Goal: Task Accomplishment & Management: Complete application form

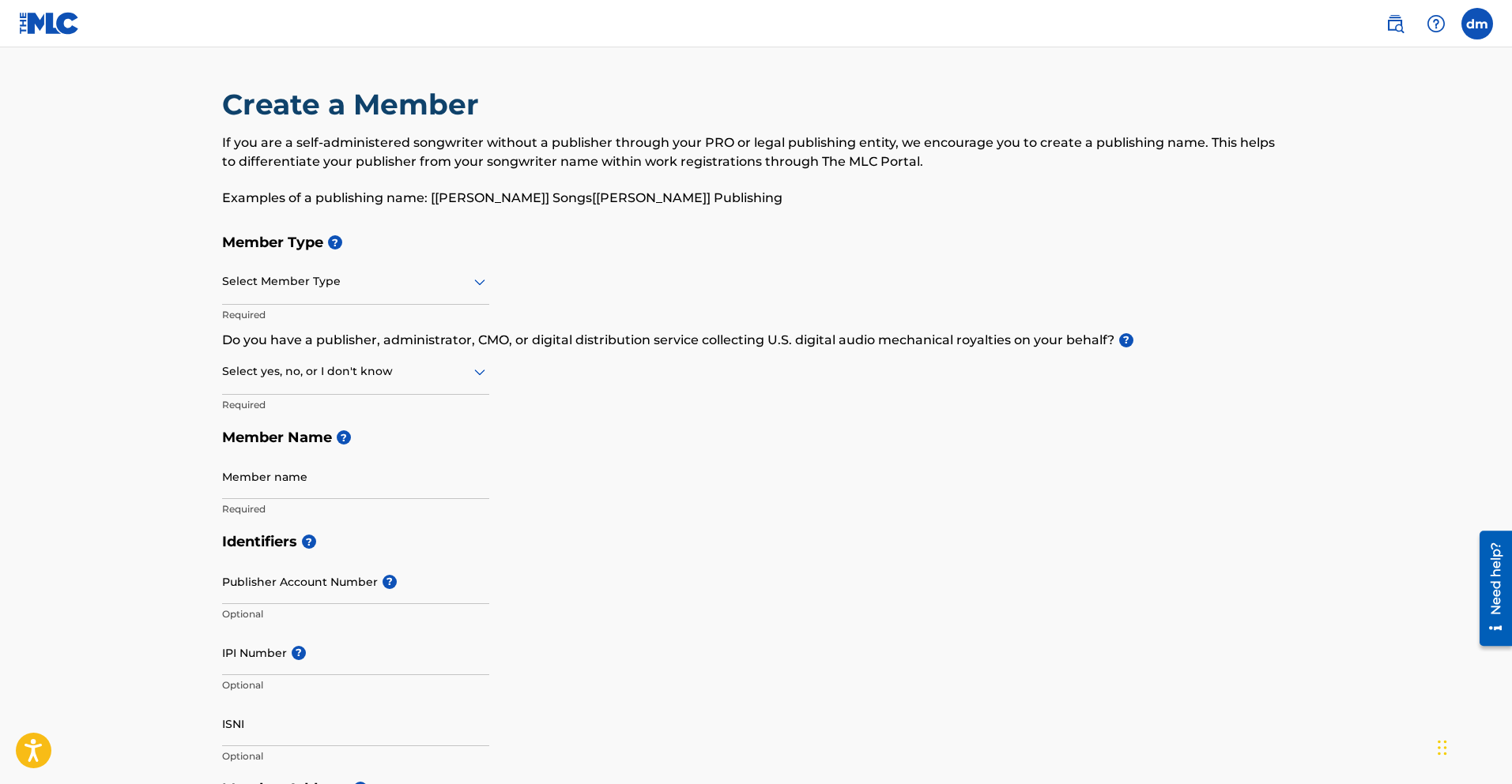
click at [316, 288] on div at bounding box center [355, 281] width 267 height 20
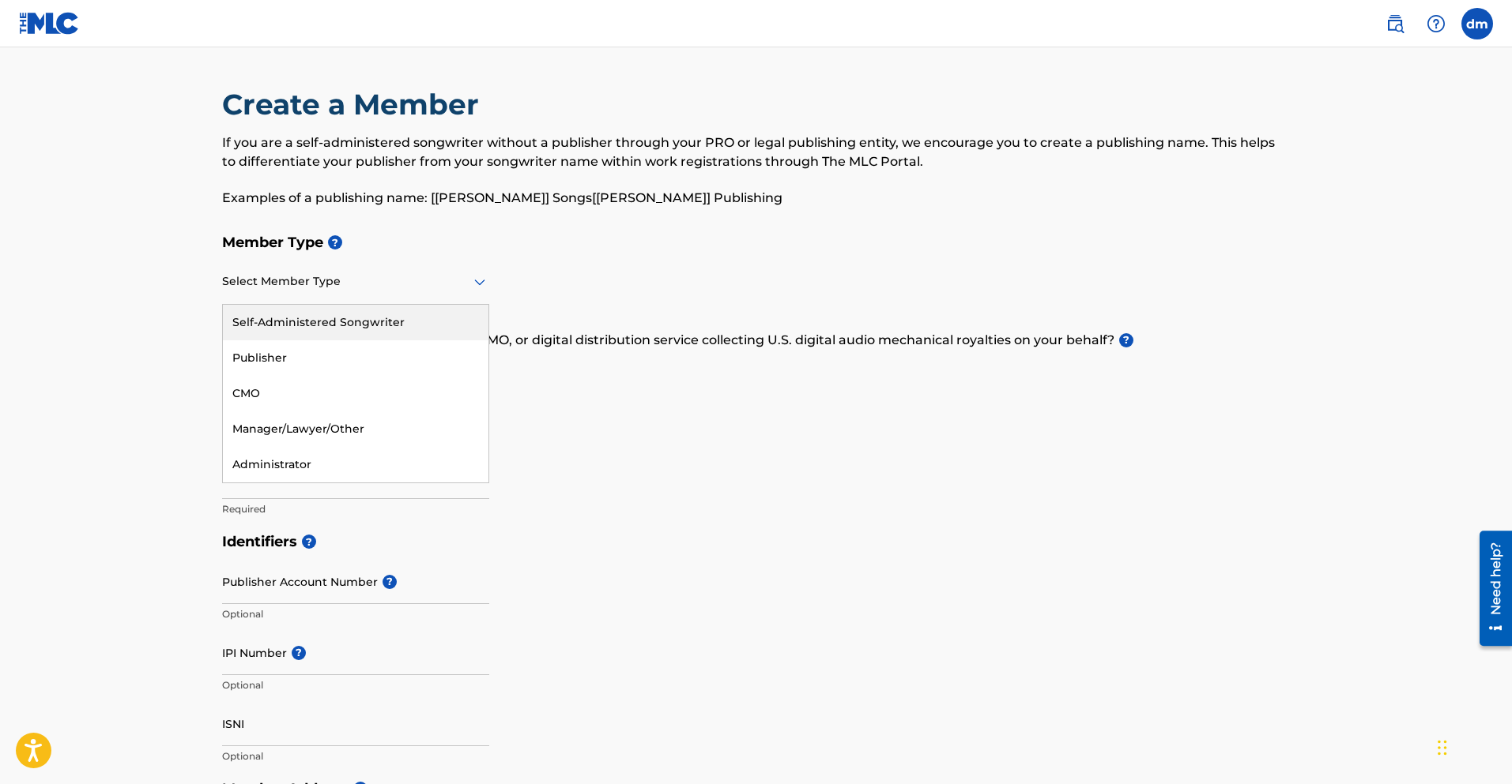
click at [349, 316] on div "Self-Administered Songwriter" at bounding box center [356, 322] width 266 height 35
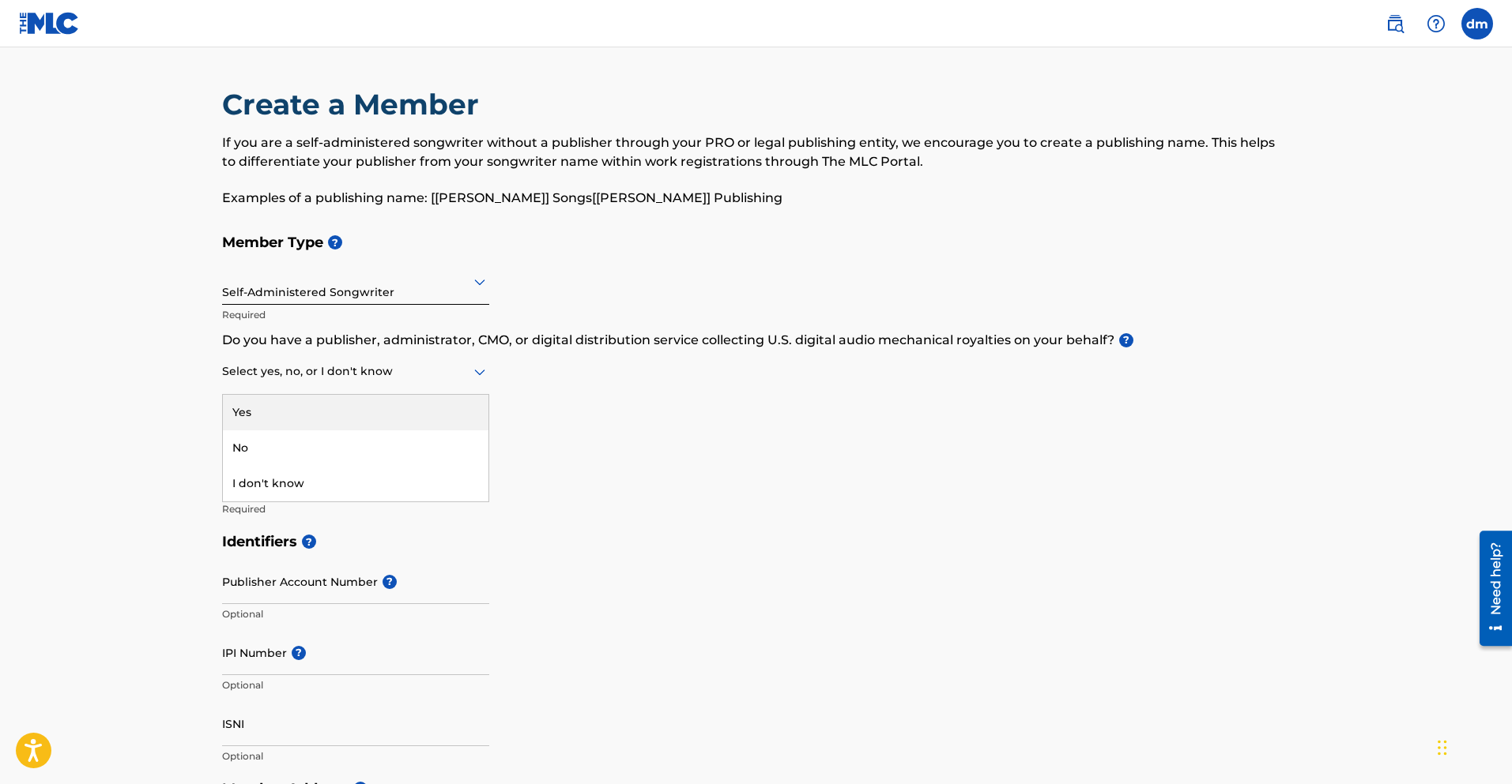
click at [296, 383] on div "Select yes, no, or I don't know" at bounding box center [355, 372] width 267 height 45
click at [298, 379] on div at bounding box center [355, 372] width 267 height 20
click at [302, 377] on div at bounding box center [355, 372] width 267 height 20
click at [274, 411] on div "Yes" at bounding box center [356, 413] width 266 height 35
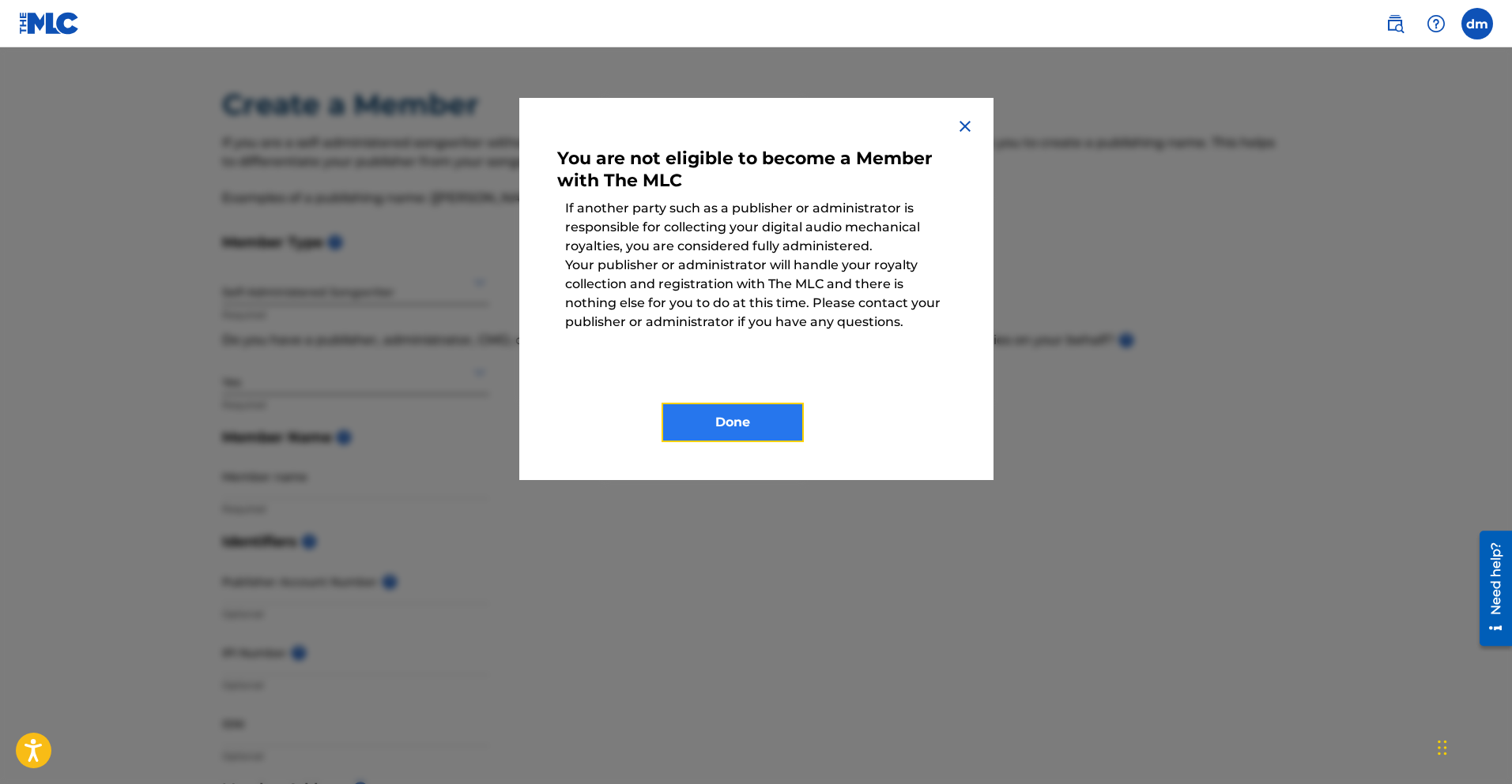
click at [697, 426] on button "Done" at bounding box center [733, 423] width 143 height 39
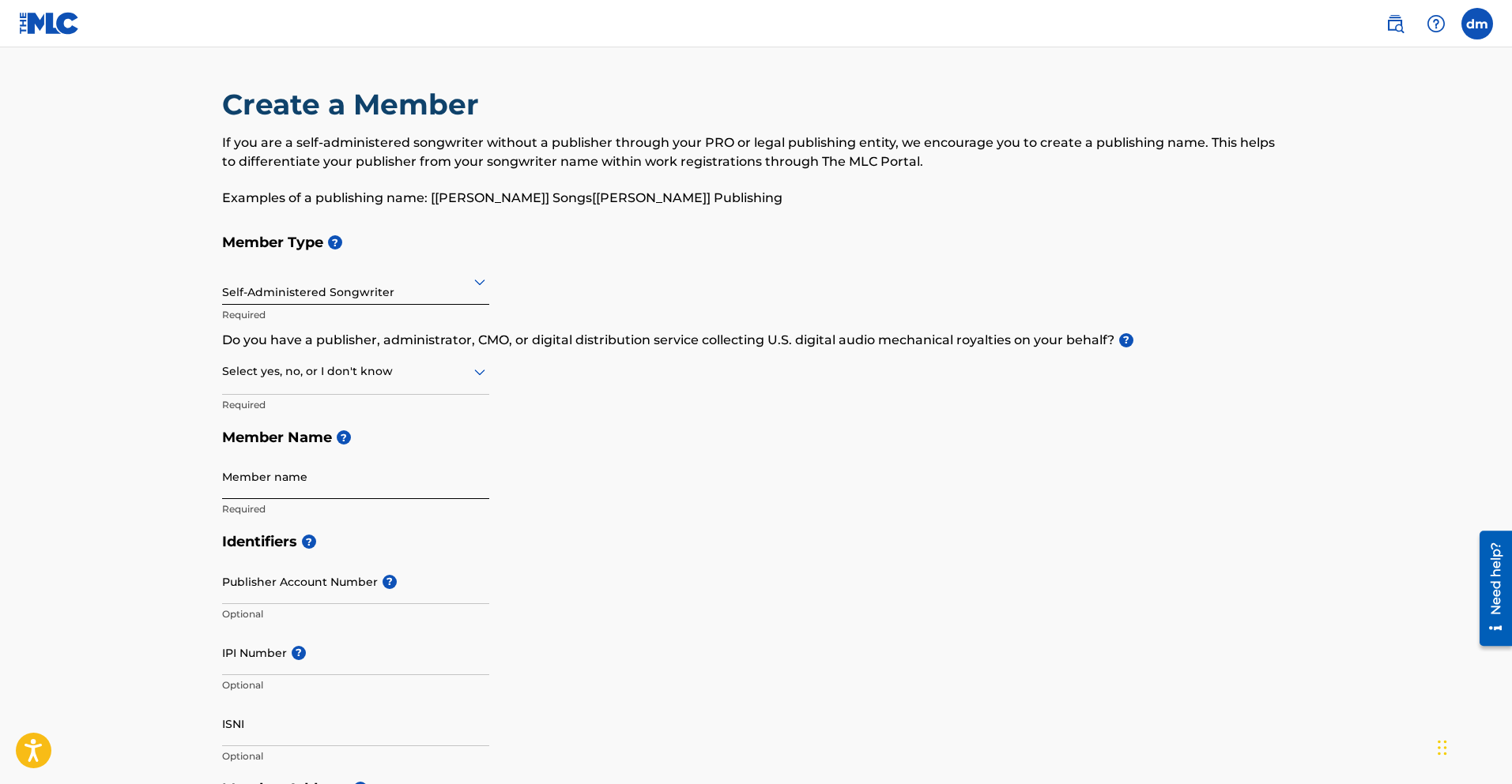
click at [328, 474] on input "Member name" at bounding box center [355, 476] width 267 height 45
type input "[PERSON_NAME]"
type input "2springfield"
type input "[GEOGRAPHIC_DATA]"
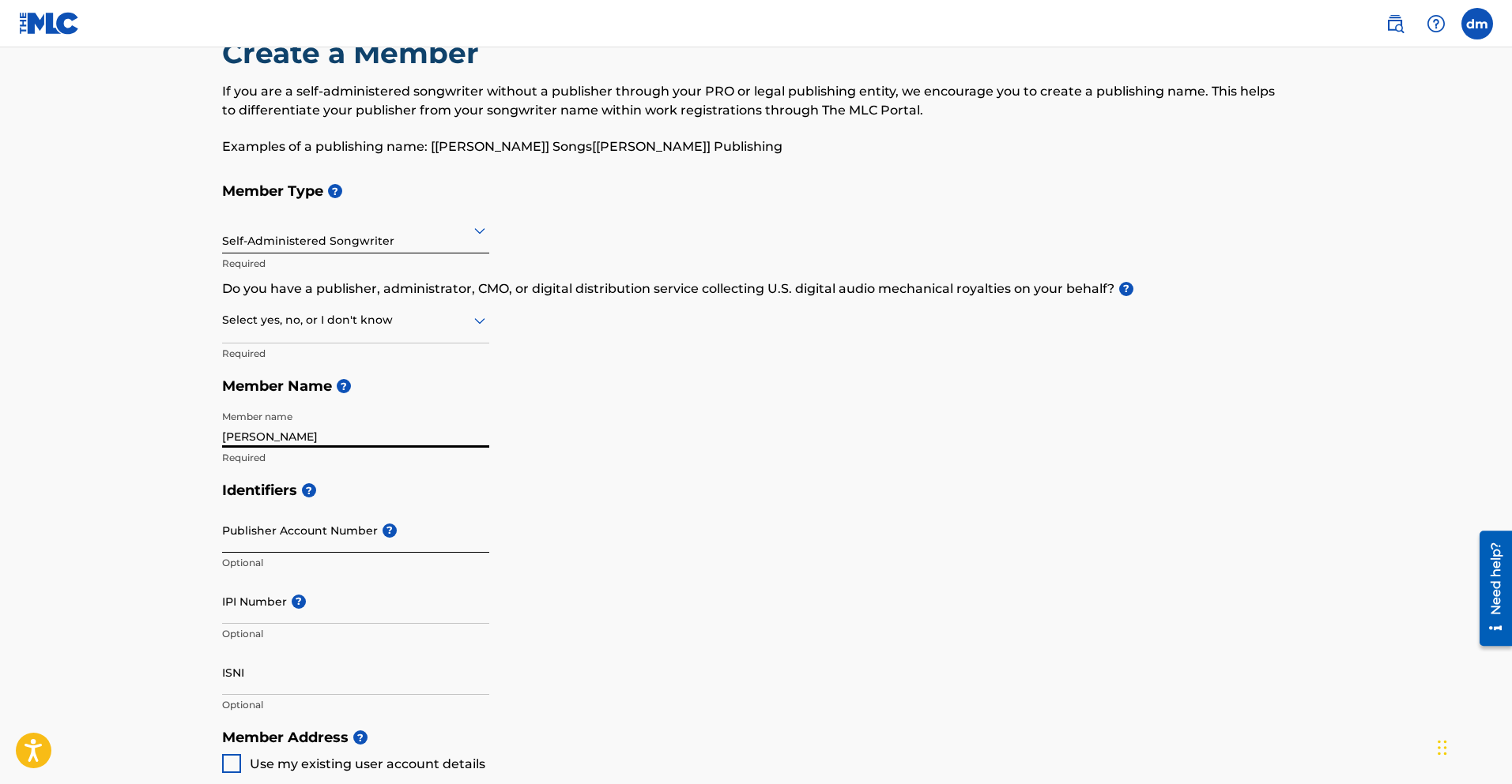
scroll to position [79, 0]
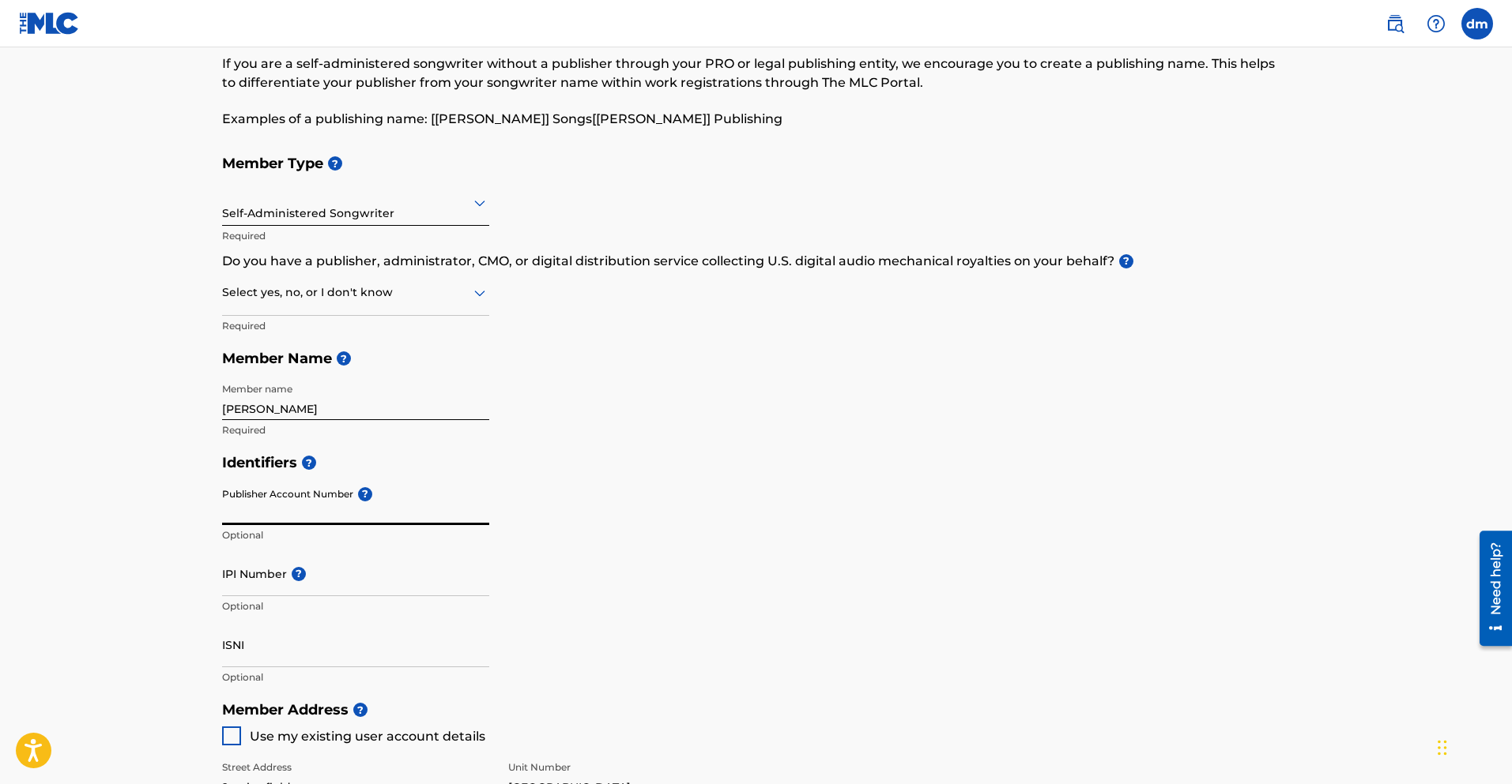
click at [302, 513] on input "Publisher Account Number ?" at bounding box center [355, 503] width 267 height 45
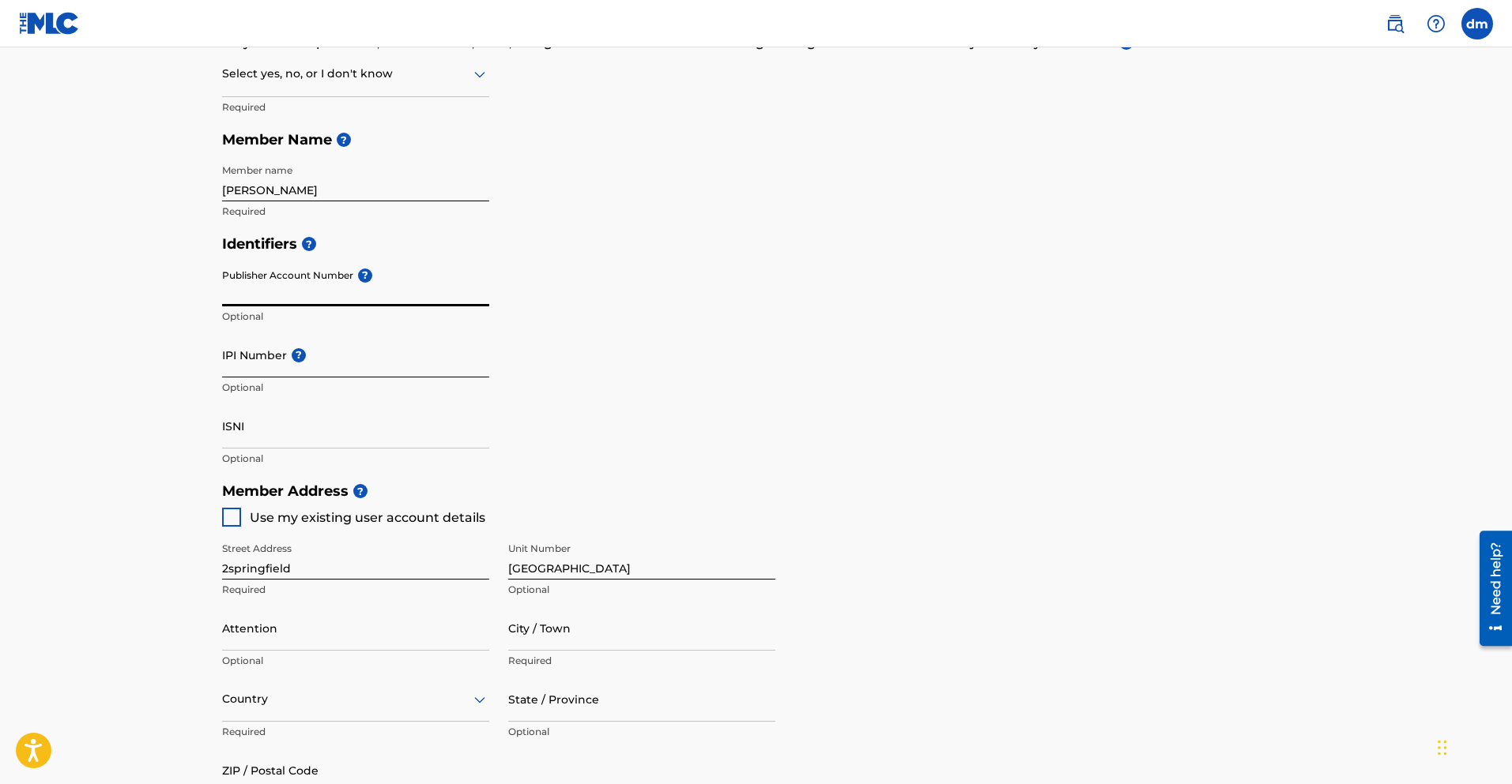
scroll to position [316, 0]
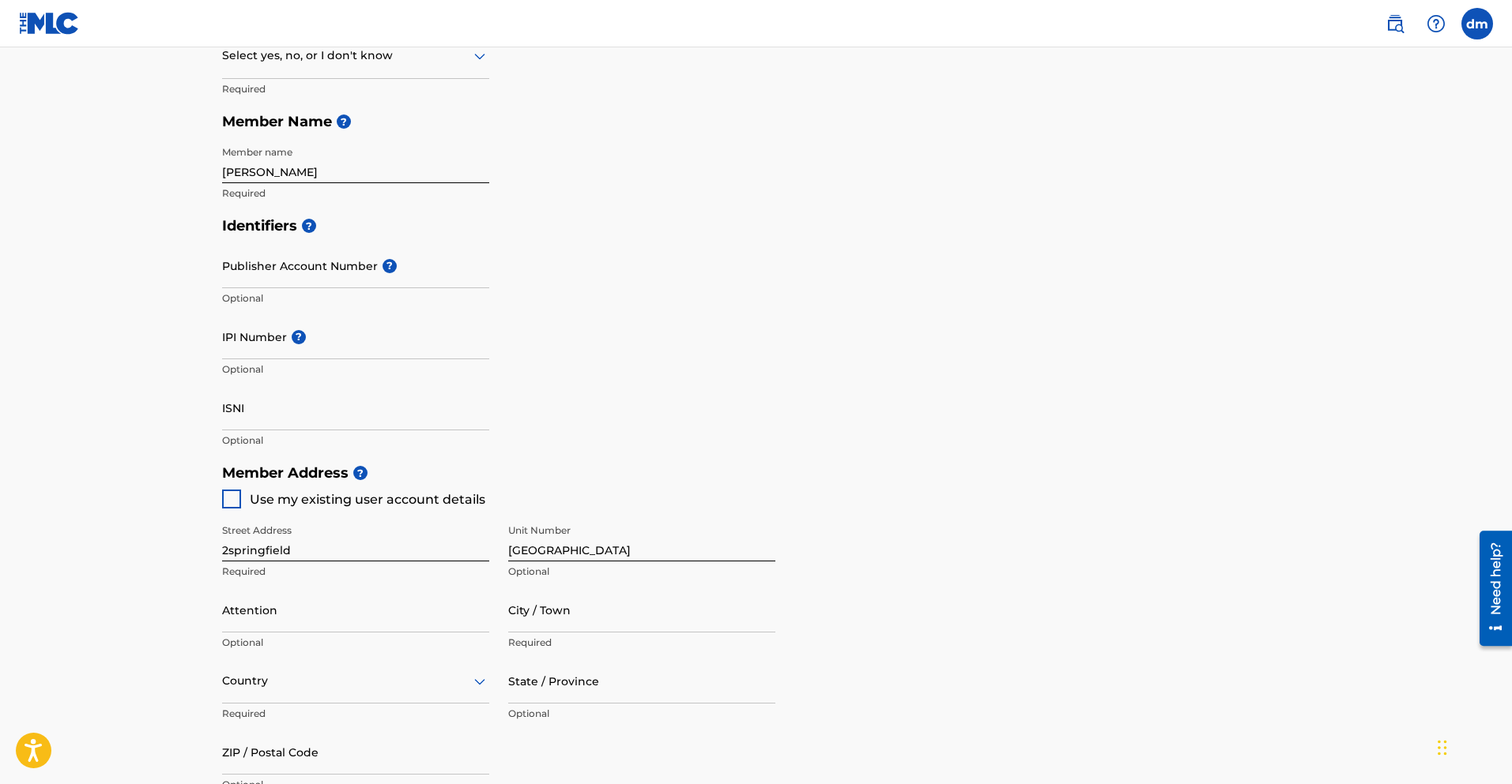
click at [224, 497] on div at bounding box center [231, 499] width 19 height 19
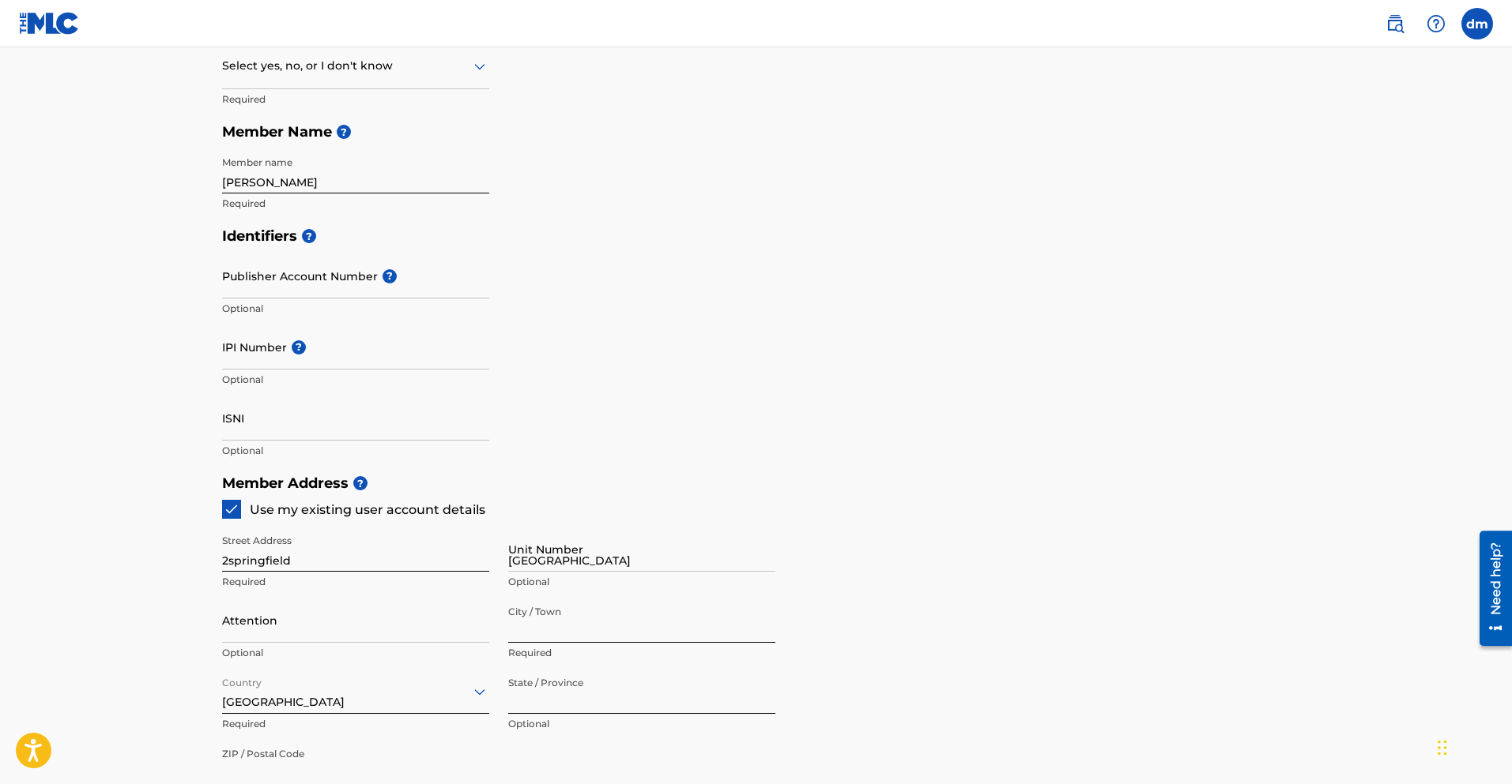
scroll to position [237, 0]
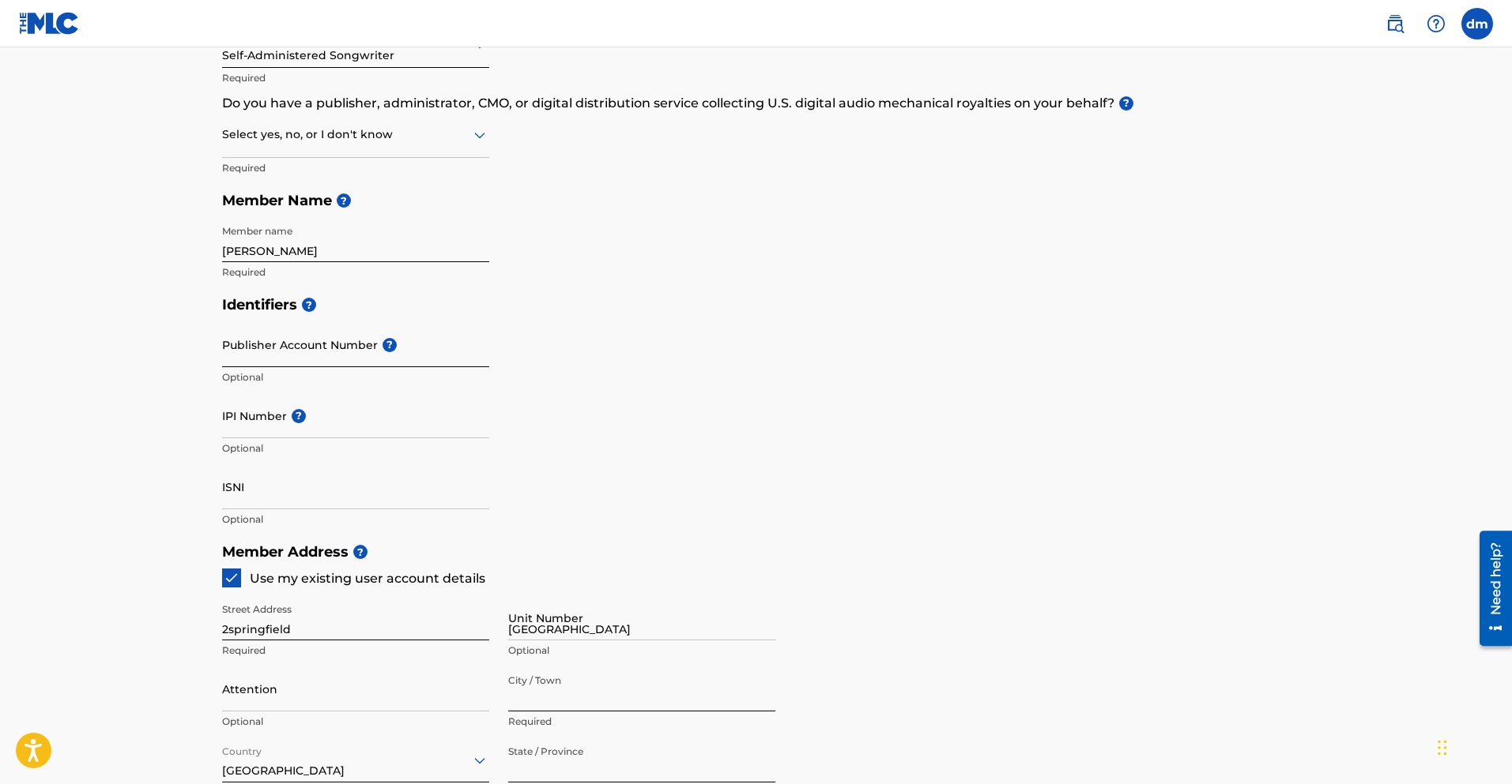
click at [256, 352] on input "Publisher Account Number ?" at bounding box center [355, 345] width 267 height 45
click at [254, 431] on input "IPI Number ?" at bounding box center [355, 416] width 267 height 45
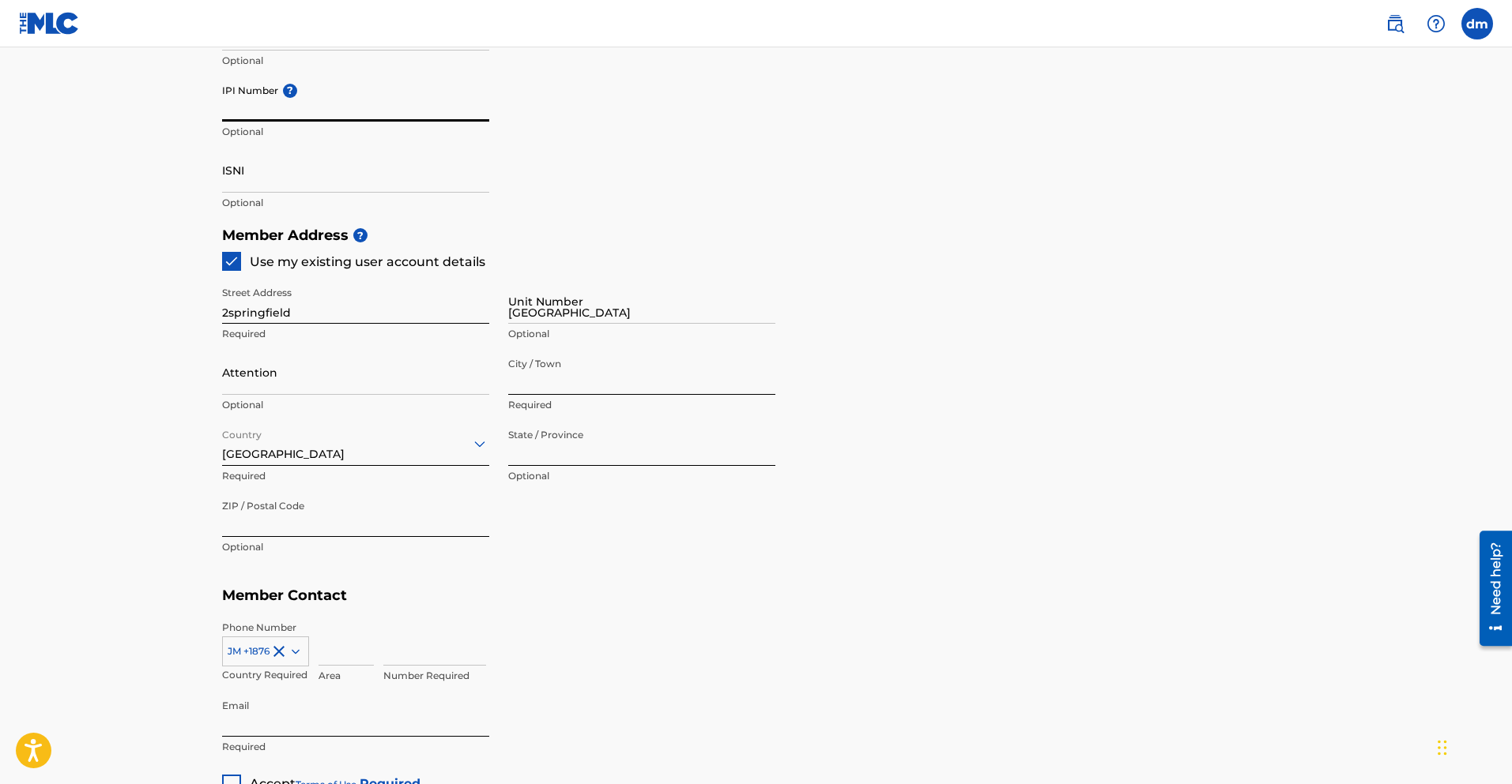
scroll to position [758, 0]
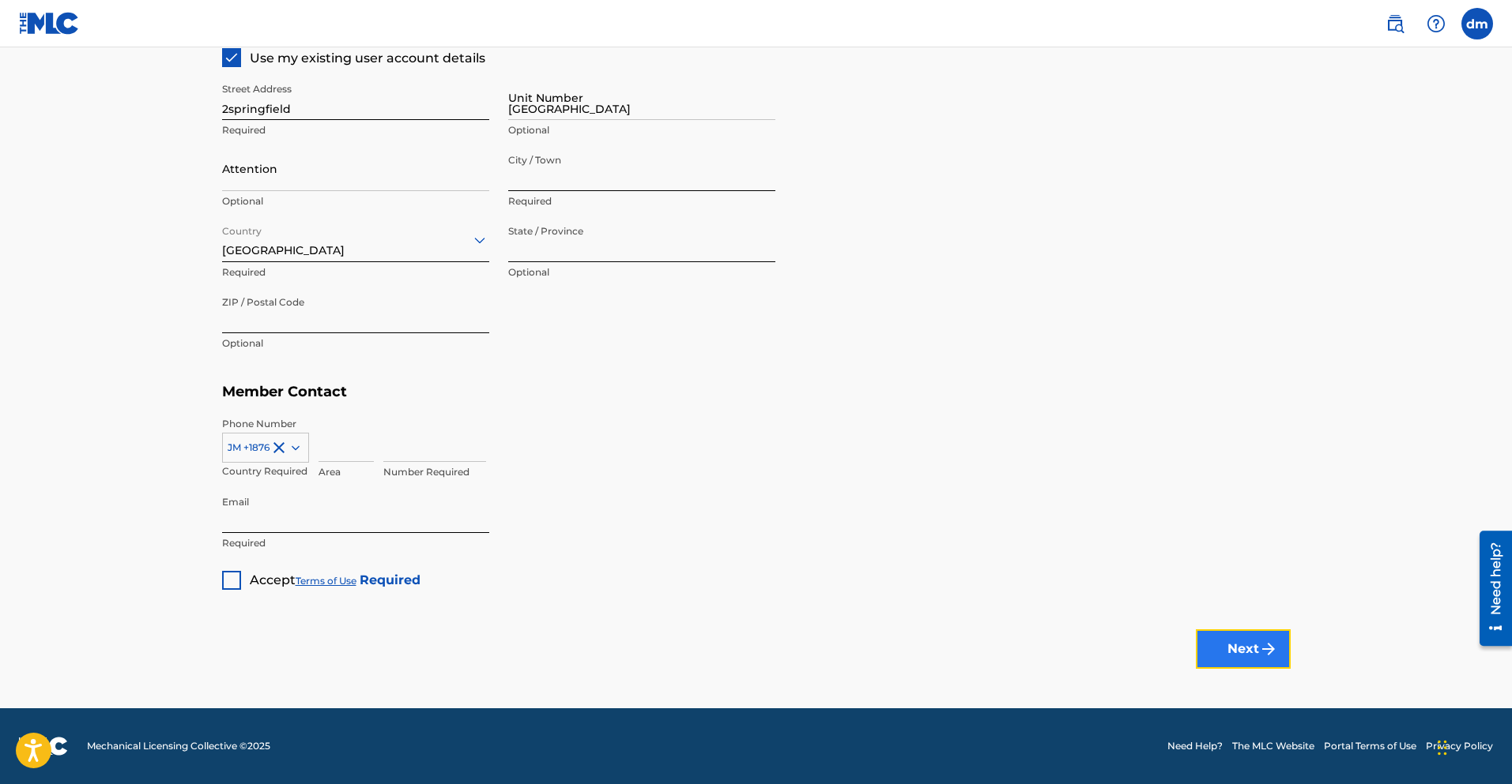
click at [1242, 651] on button "Next" at bounding box center [1242, 649] width 95 height 39
click at [1246, 640] on button "Next" at bounding box center [1242, 649] width 95 height 39
click at [236, 582] on div at bounding box center [231, 580] width 19 height 19
click at [1273, 639] on button "Next" at bounding box center [1242, 649] width 95 height 39
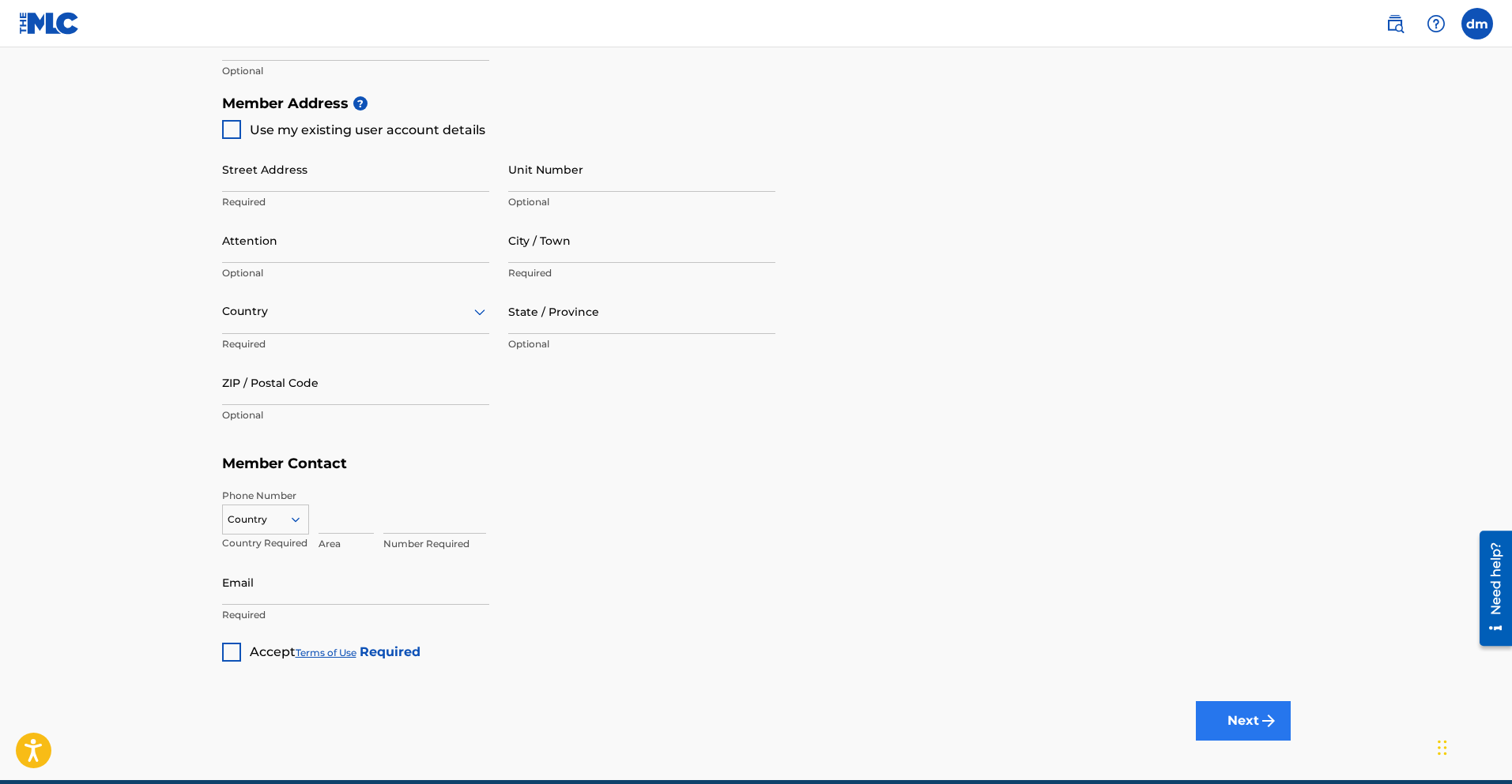
scroll to position [758, 0]
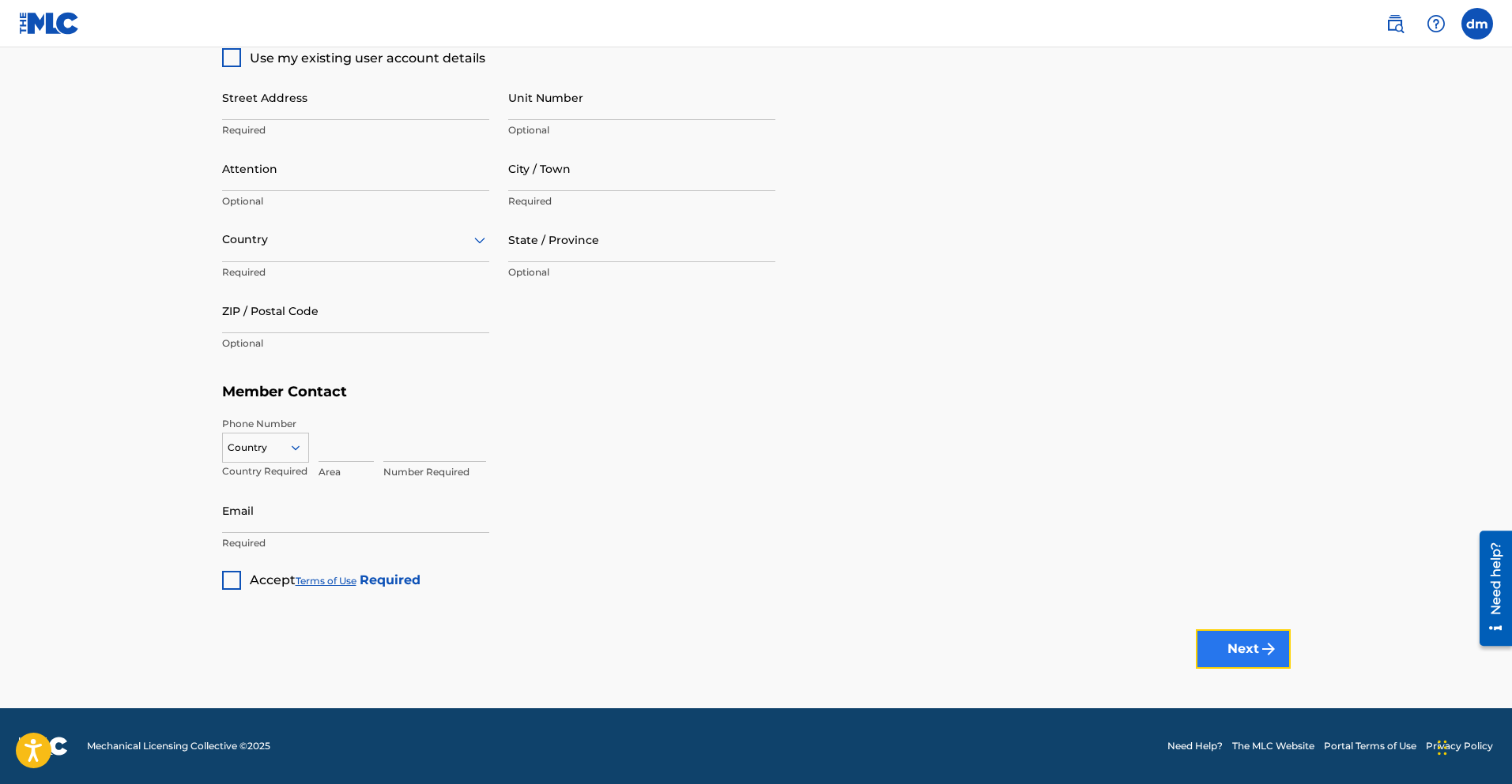
click at [1238, 652] on button "Next" at bounding box center [1242, 649] width 95 height 39
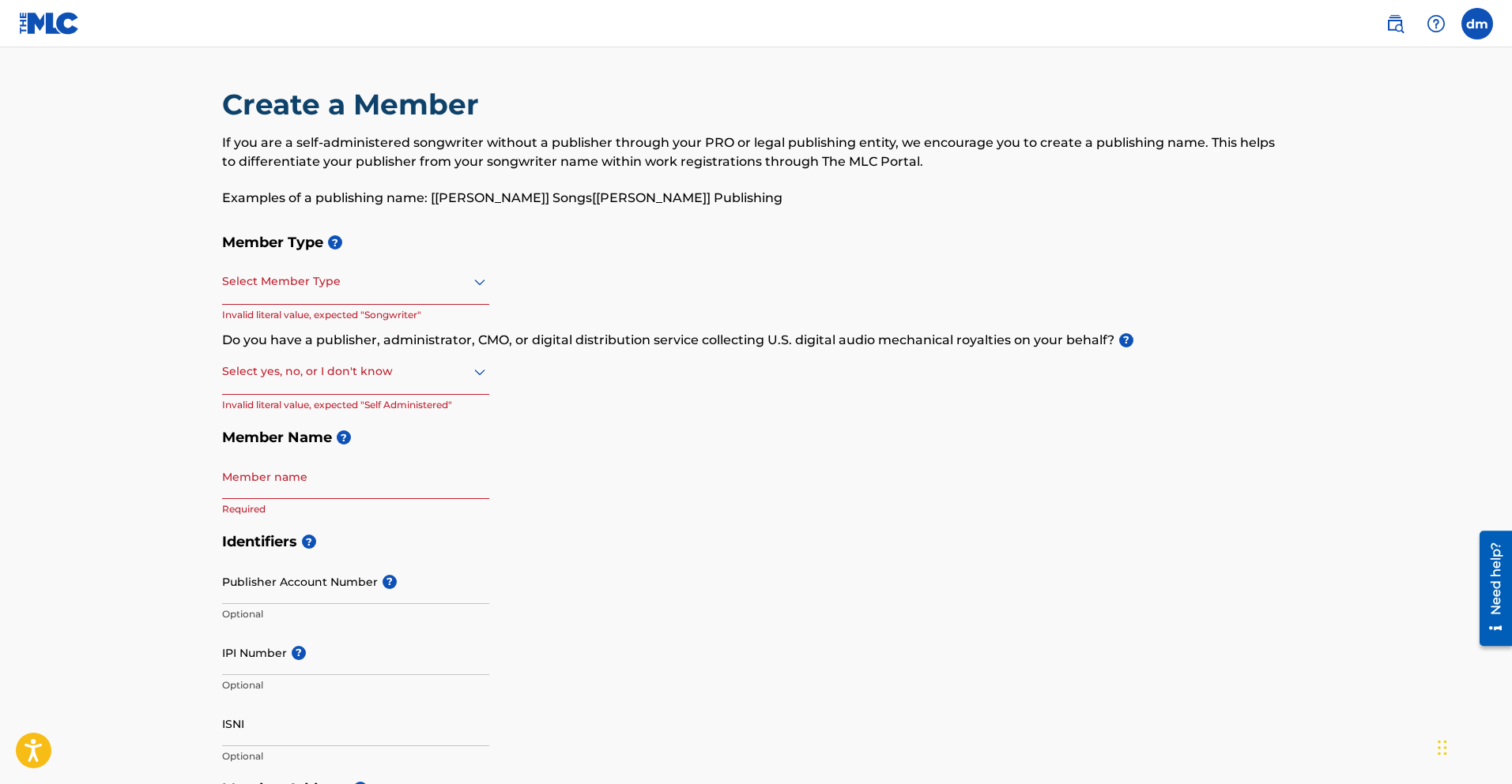
click at [324, 290] on div at bounding box center [355, 281] width 267 height 20
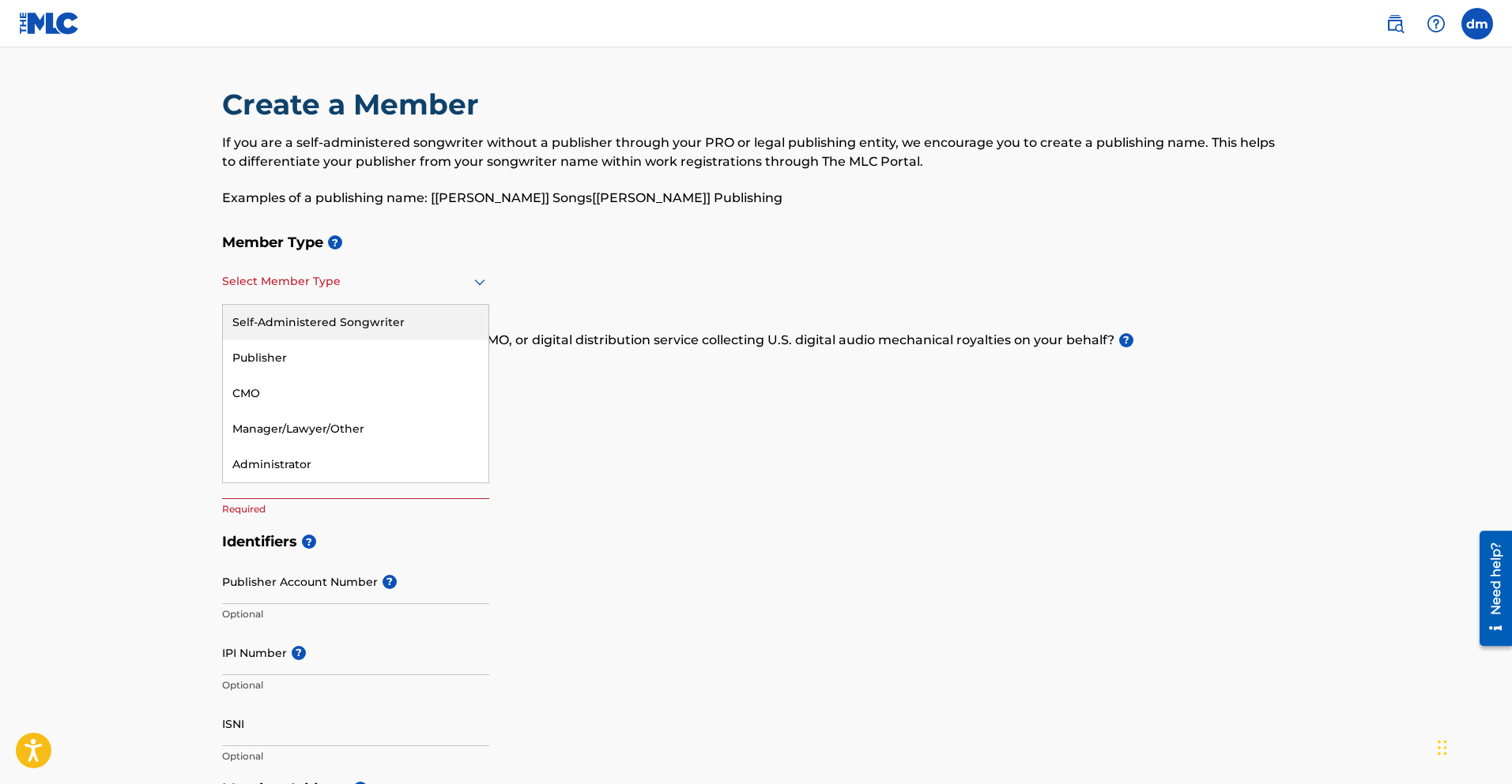
click at [314, 326] on div "Self-Administered Songwriter" at bounding box center [356, 322] width 266 height 35
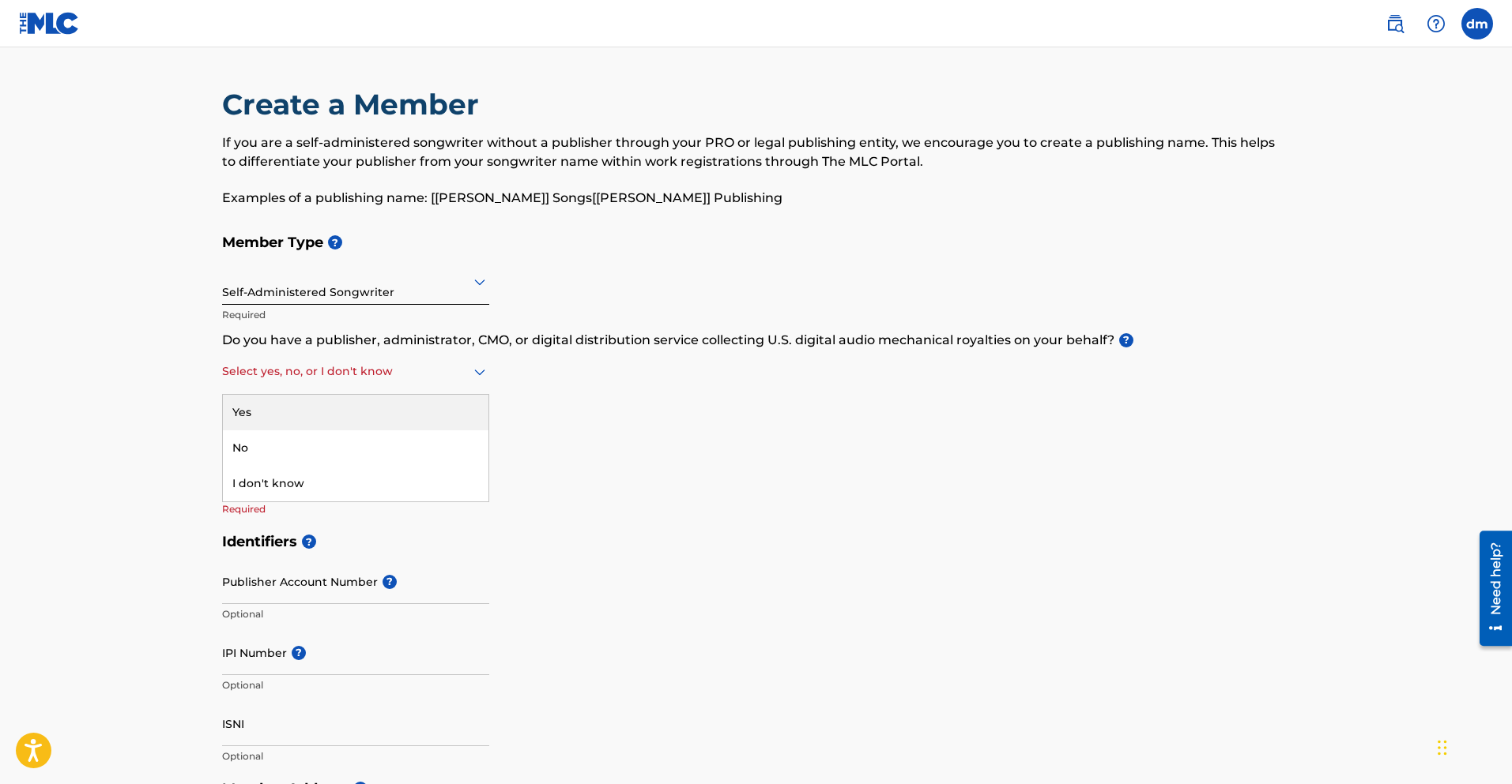
click at [275, 384] on div "Select yes, no, or I don't know" at bounding box center [355, 372] width 267 height 45
click at [267, 413] on div "Yes" at bounding box center [356, 413] width 266 height 35
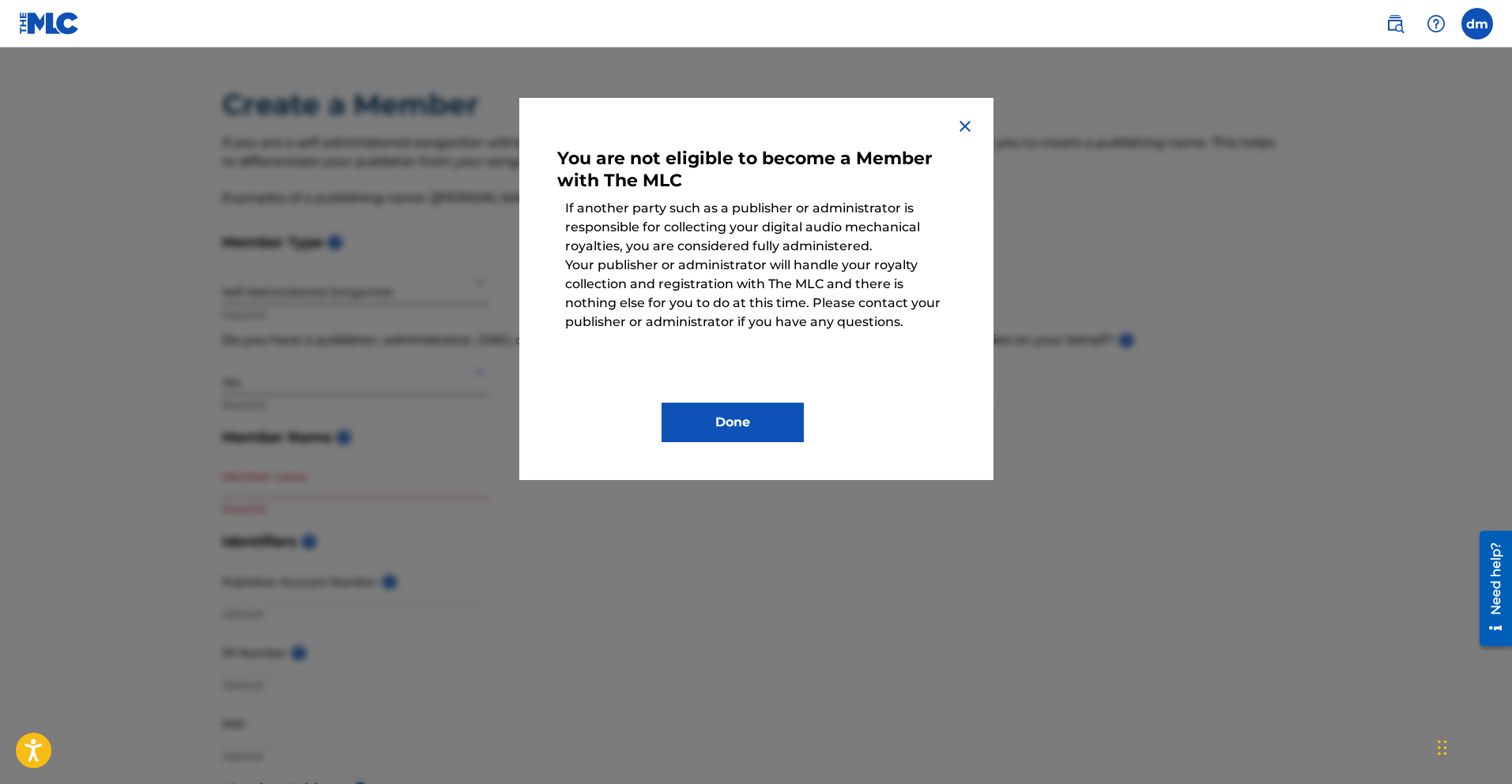
click at [749, 402] on div "Done" at bounding box center [756, 410] width 399 height 63
click at [760, 424] on button "Done" at bounding box center [733, 423] width 143 height 39
click at [760, 424] on h5 "Member Name ?" at bounding box center [756, 437] width 1069 height 34
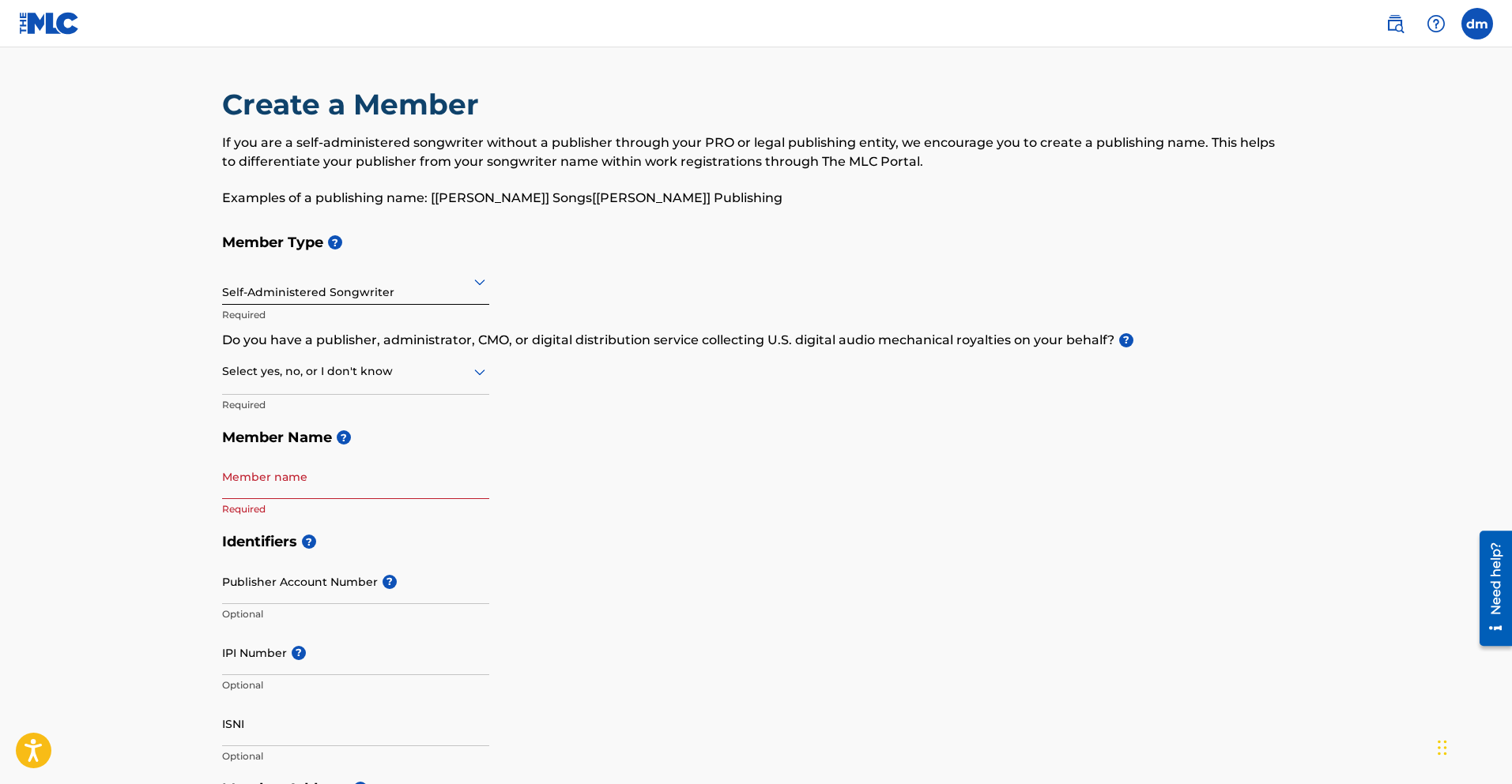
click at [342, 484] on input "Member name" at bounding box center [355, 476] width 267 height 45
type input "[PERSON_NAME]"
type input "2springfield rd"
type input "[GEOGRAPHIC_DATA]"
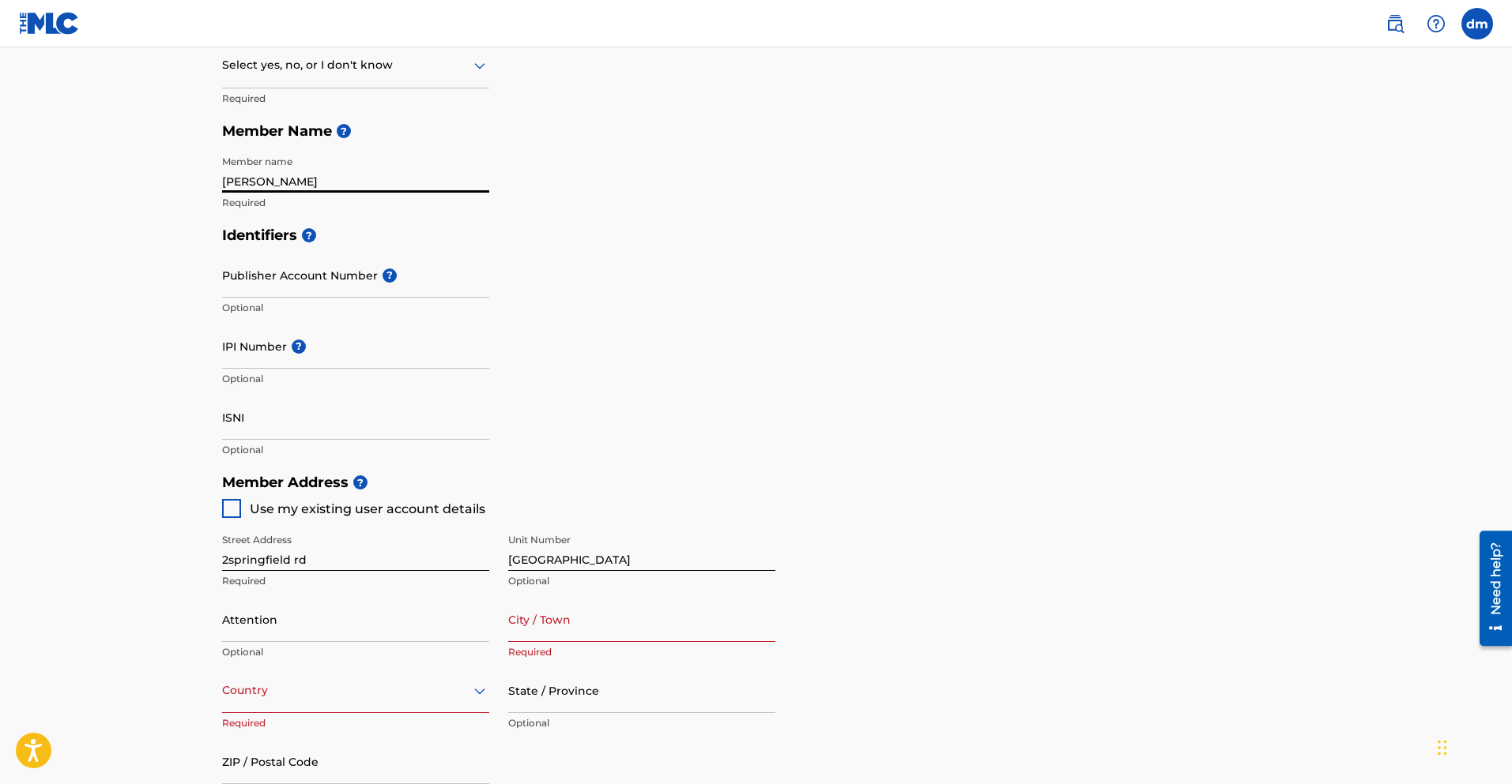
scroll to position [632, 0]
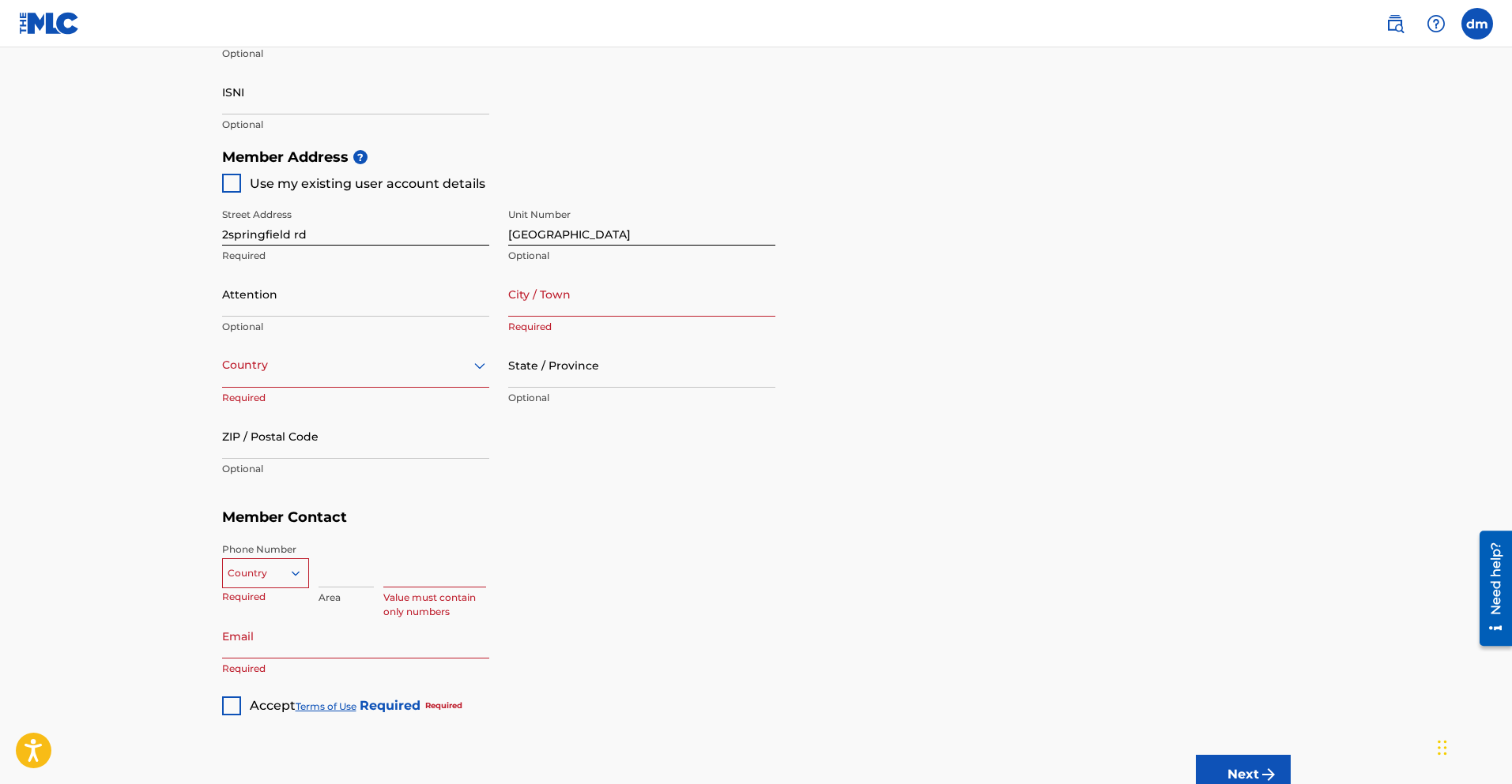
click at [261, 567] on div "Country" at bounding box center [265, 570] width 87 height 23
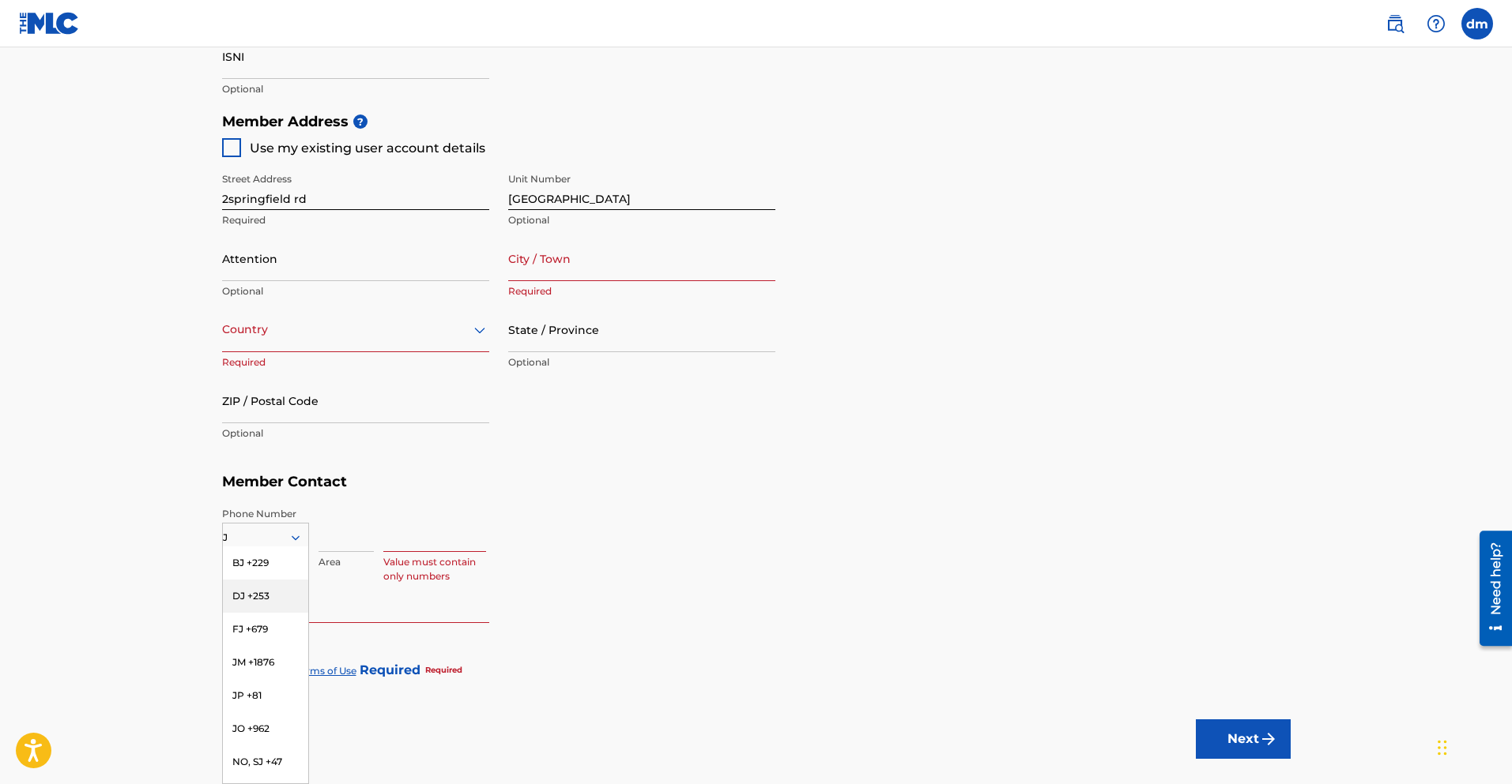
type input "[PERSON_NAME]"
click at [271, 534] on div at bounding box center [265, 538] width 85 height 18
click at [263, 535] on div at bounding box center [265, 538] width 85 height 18
type input "J"
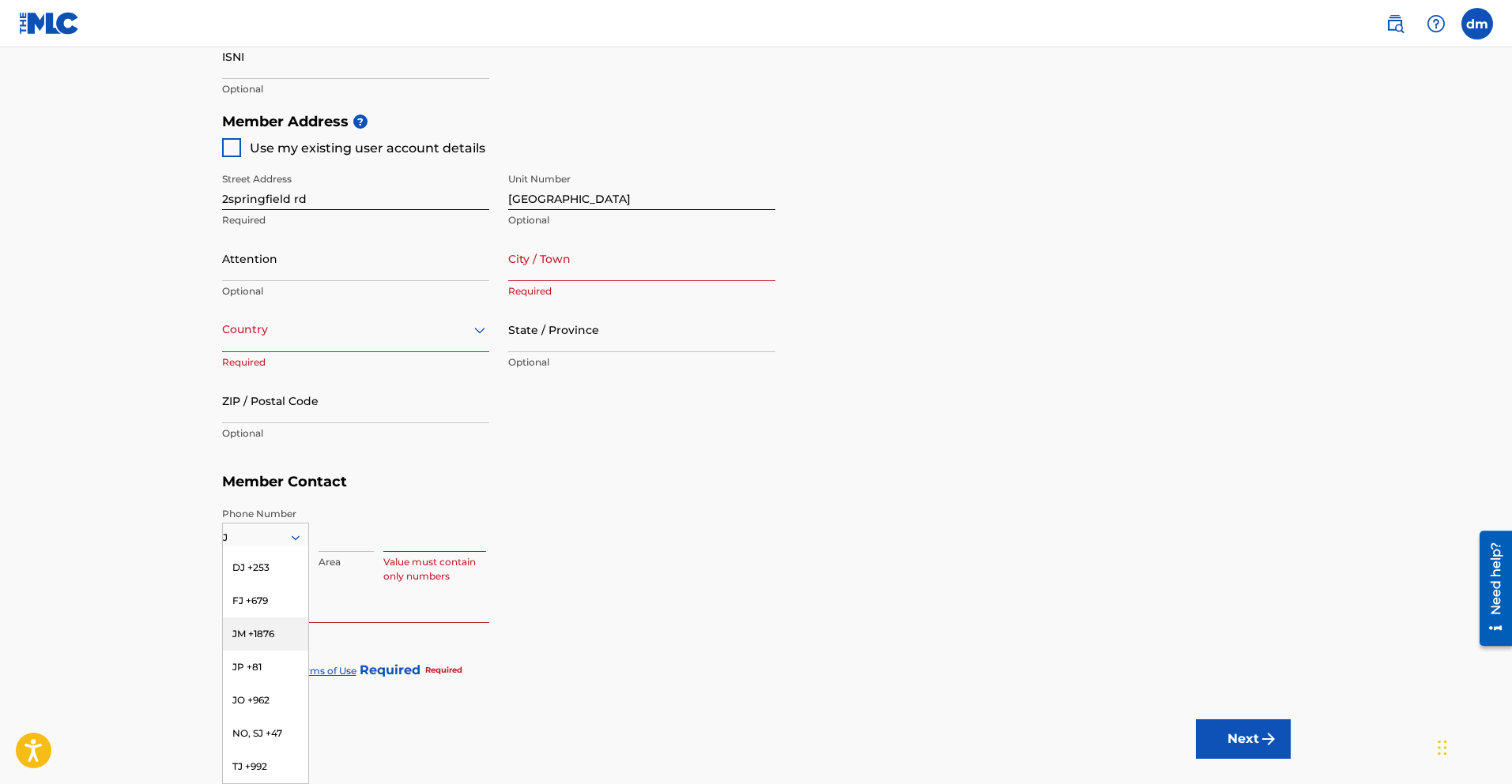
click at [259, 635] on div "JM +1876" at bounding box center [265, 635] width 85 height 33
click at [412, 536] on input at bounding box center [434, 529] width 103 height 45
click at [333, 536] on input at bounding box center [346, 529] width 56 height 45
type input "876"
type input "[PERSON_NAME]"
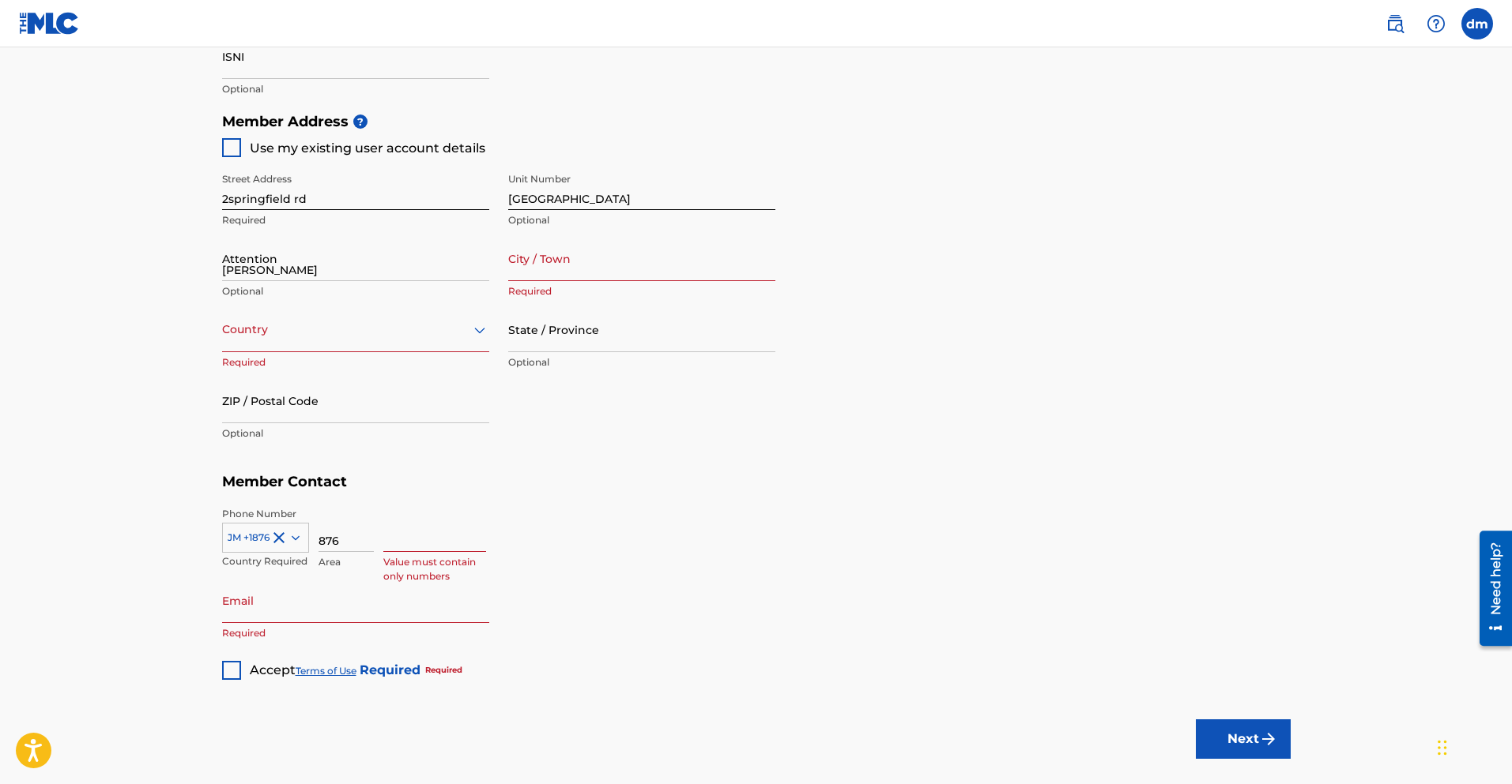
type input "[PERSON_NAME] bay"
type input "[GEOGRAPHIC_DATA]"
type input "st [PERSON_NAME]"
type input "8672290"
type input "[EMAIL_ADDRESS][DOMAIN_NAME]"
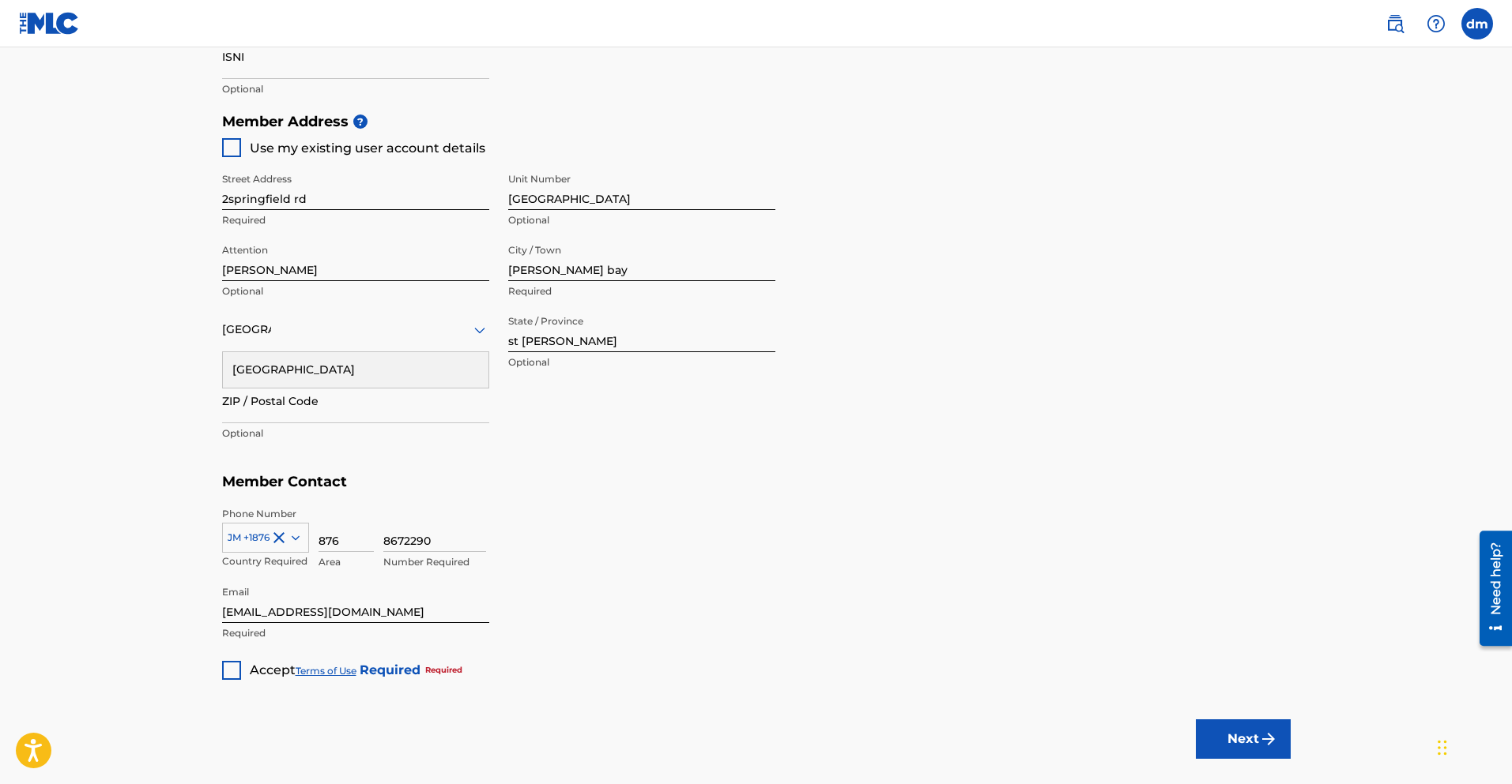
type input "876"
click at [233, 669] on div at bounding box center [231, 670] width 19 height 19
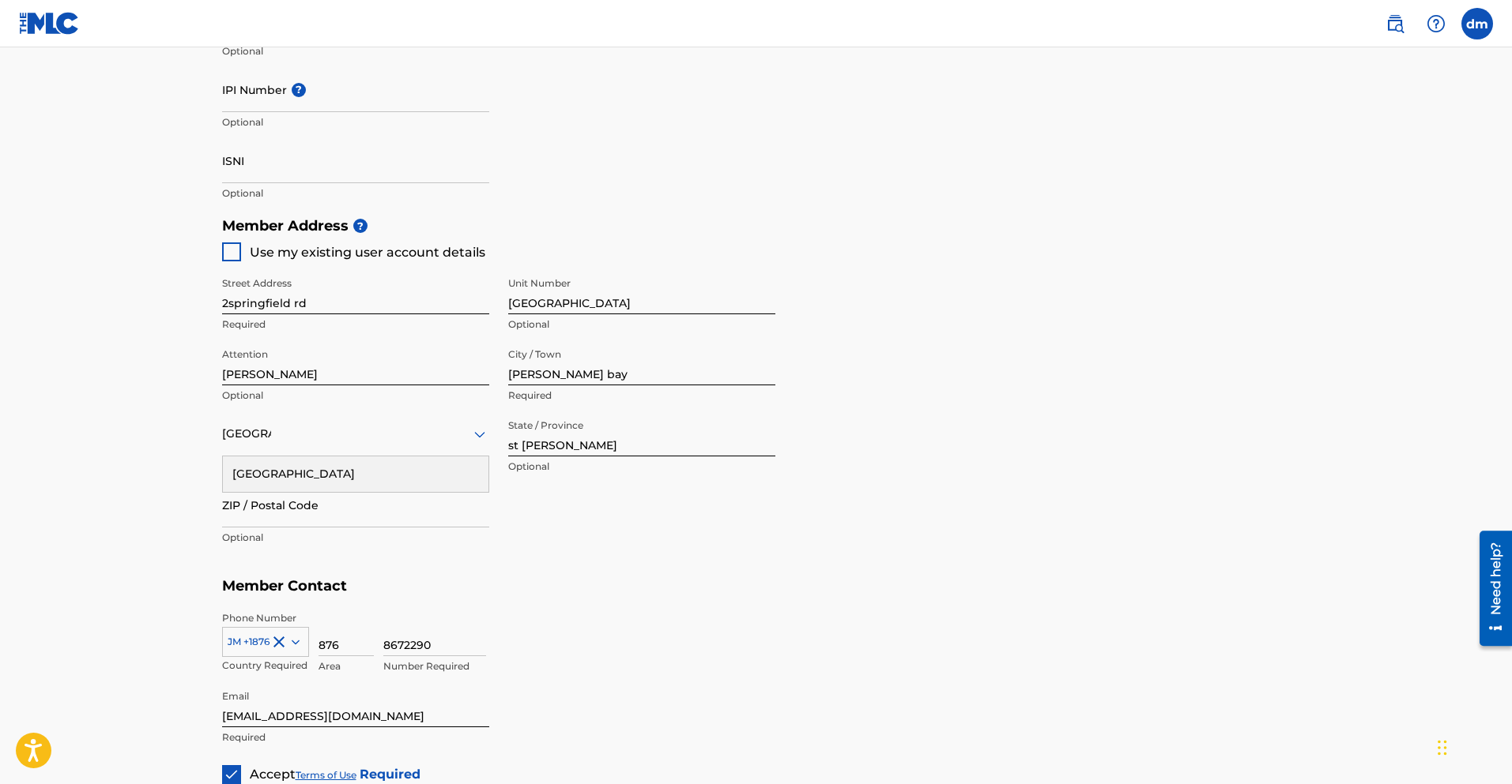
scroll to position [758, 0]
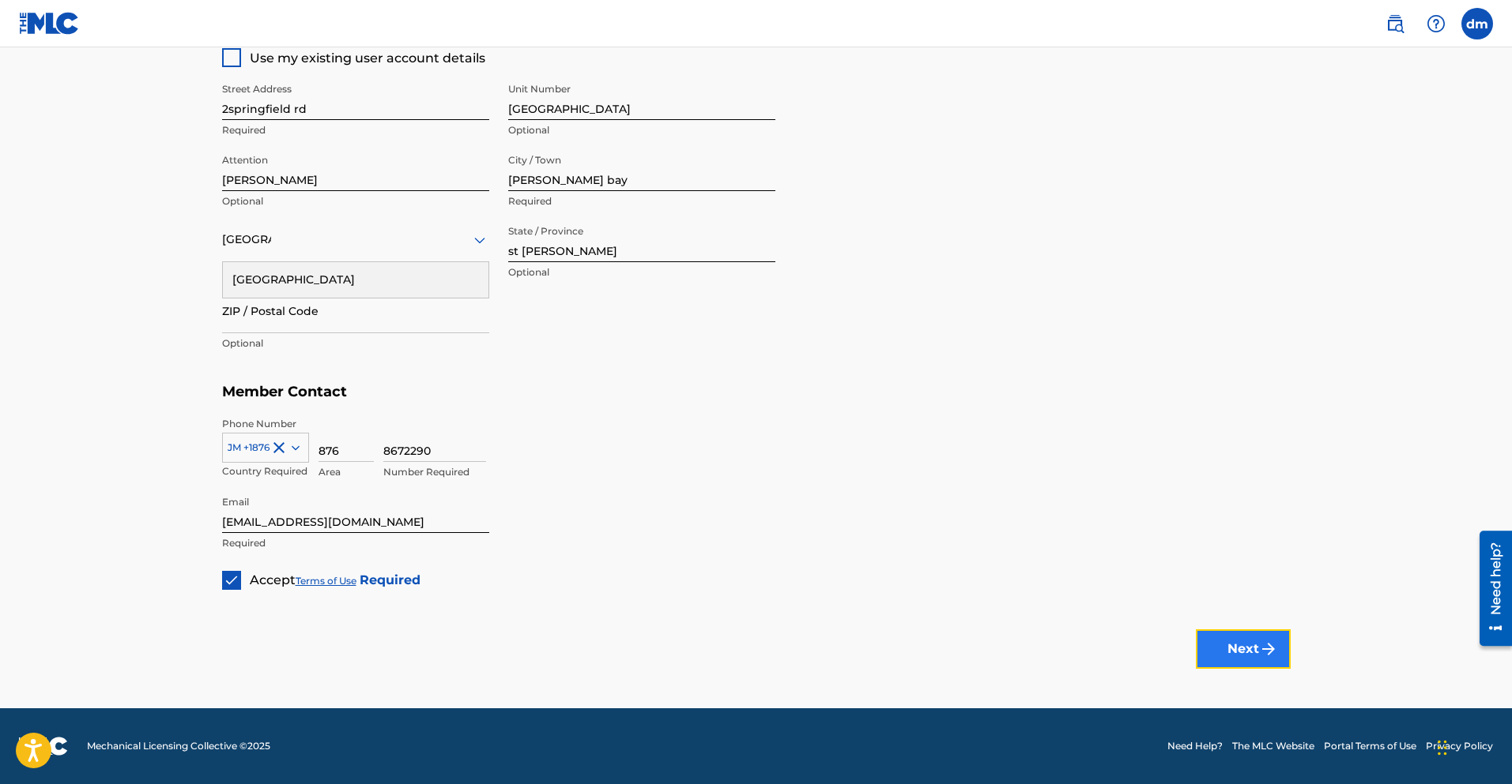
click at [1232, 661] on button "Next" at bounding box center [1242, 649] width 95 height 39
click at [1262, 663] on button "Next" at bounding box center [1242, 649] width 95 height 39
click at [313, 267] on p "Required" at bounding box center [355, 272] width 267 height 15
click at [311, 252] on div "Country" at bounding box center [355, 240] width 267 height 45
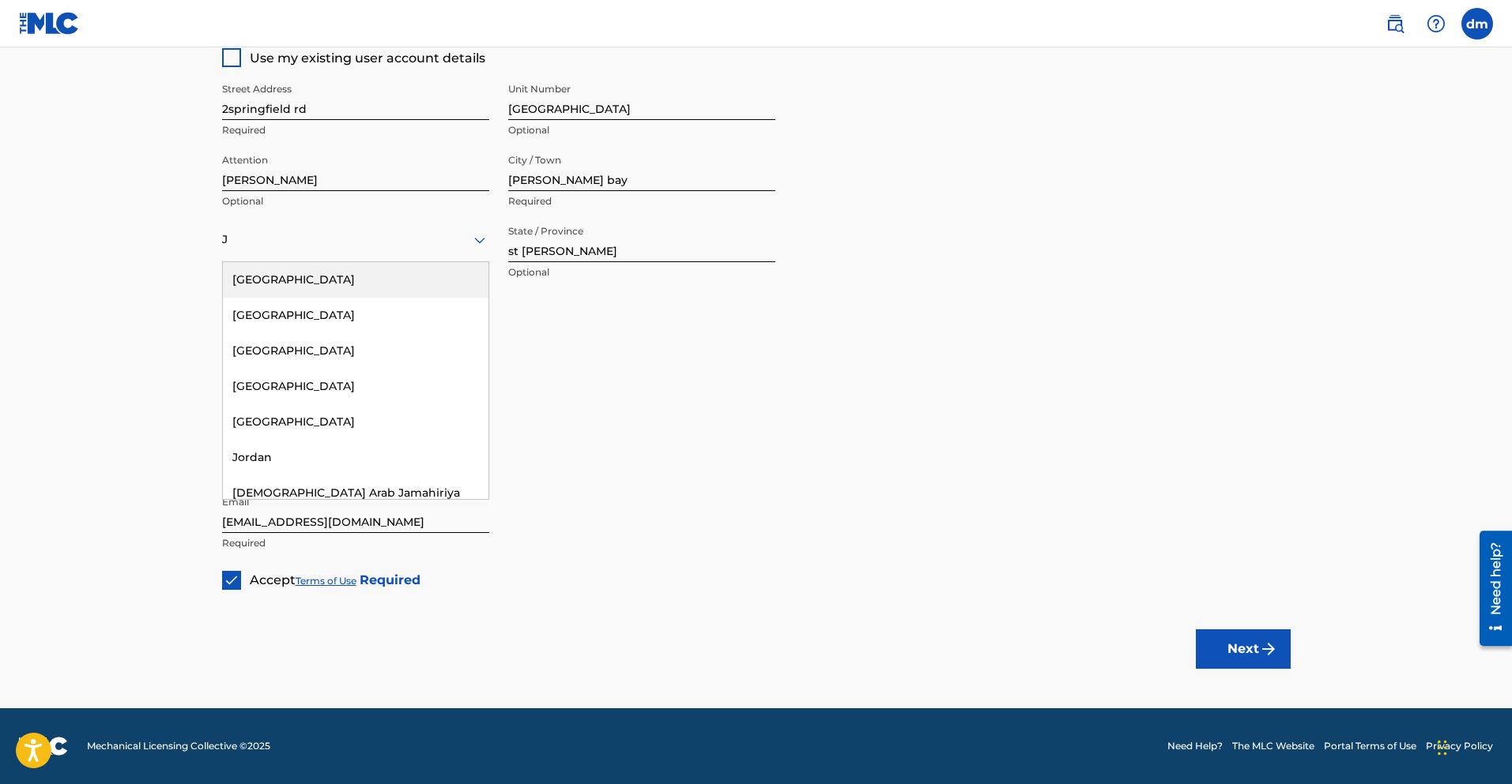
type input "[GEOGRAPHIC_DATA]"
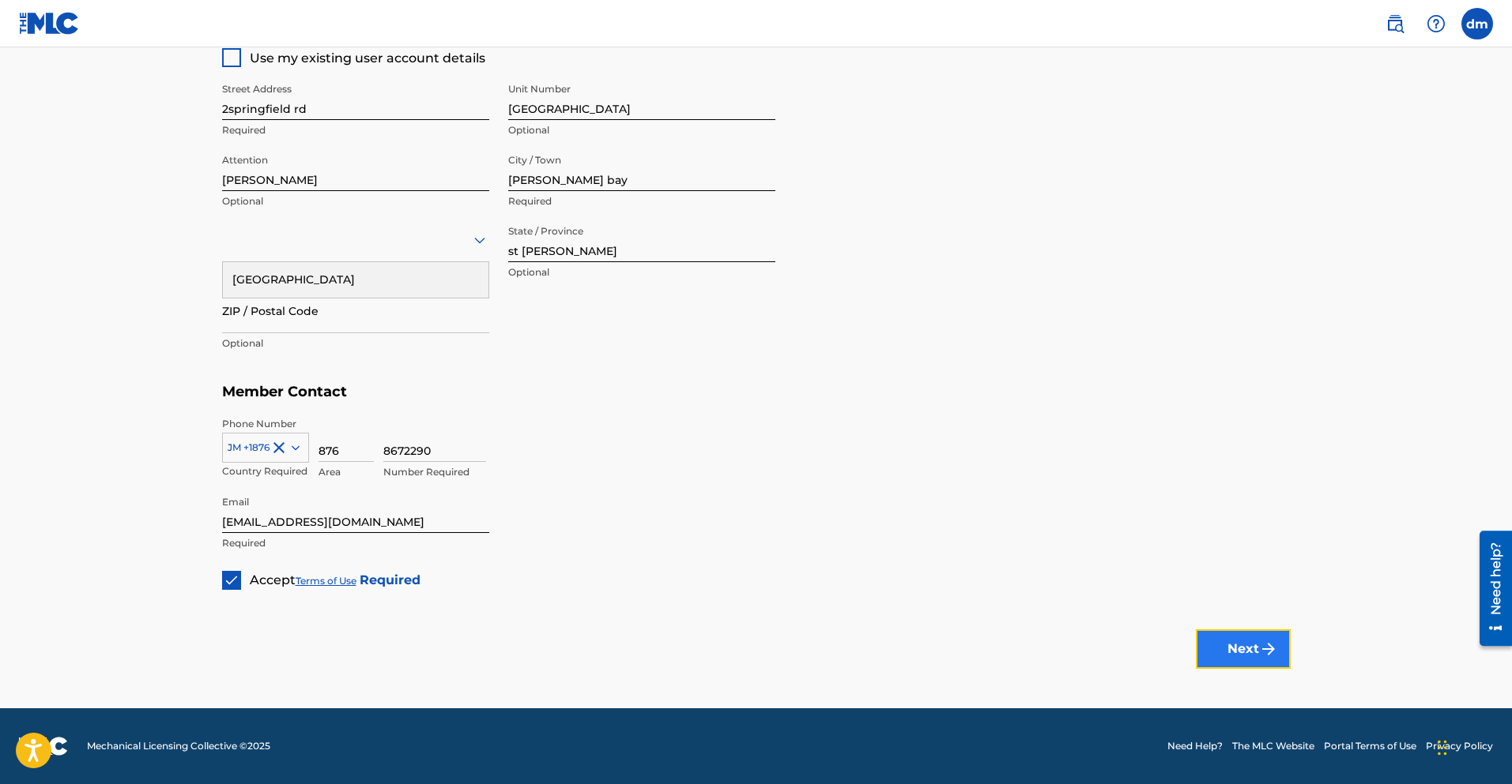
click at [1206, 652] on button "Next" at bounding box center [1242, 649] width 95 height 39
click at [276, 301] on input "ZIP / Postal Code" at bounding box center [355, 310] width 267 height 45
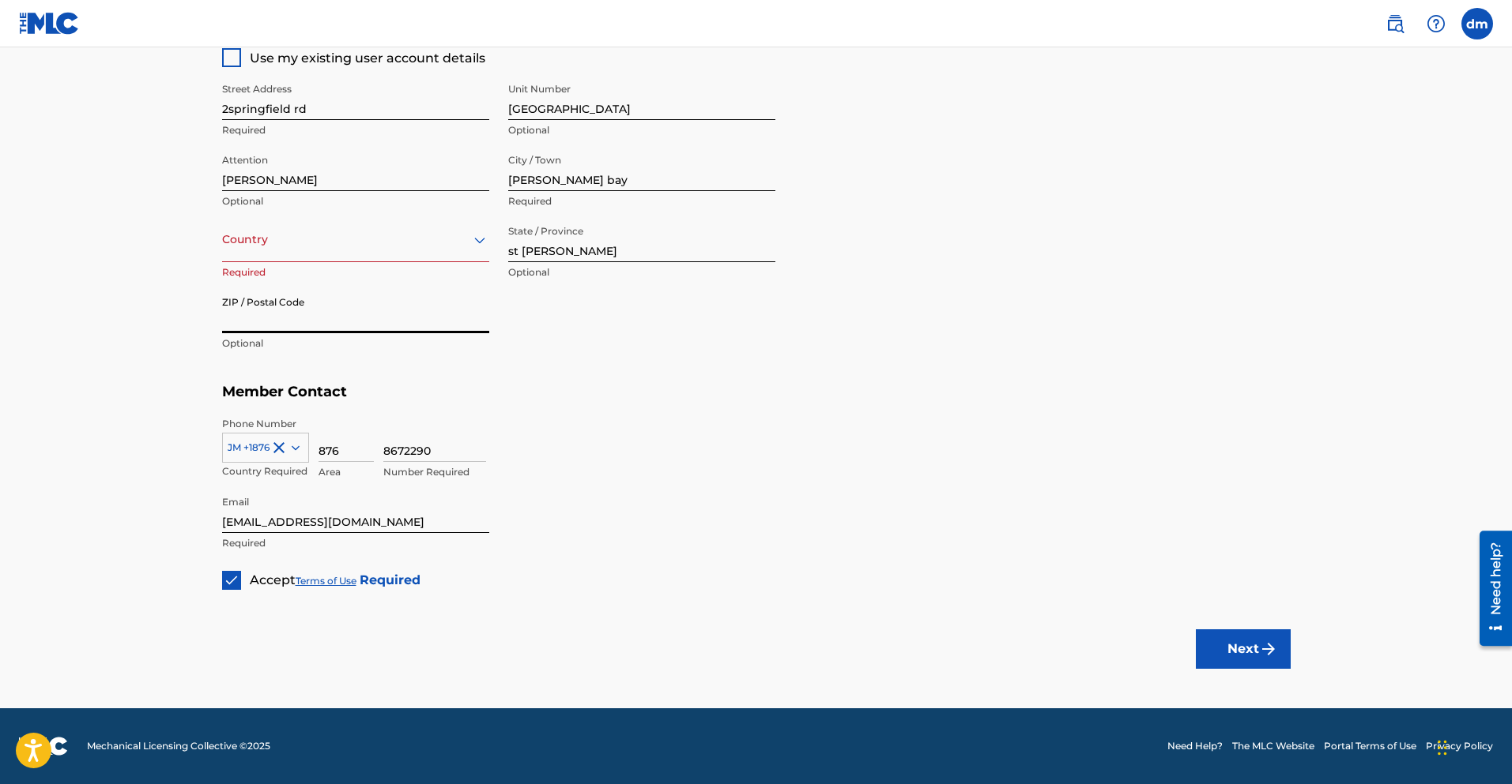
click at [272, 260] on div "Country" at bounding box center [355, 240] width 267 height 45
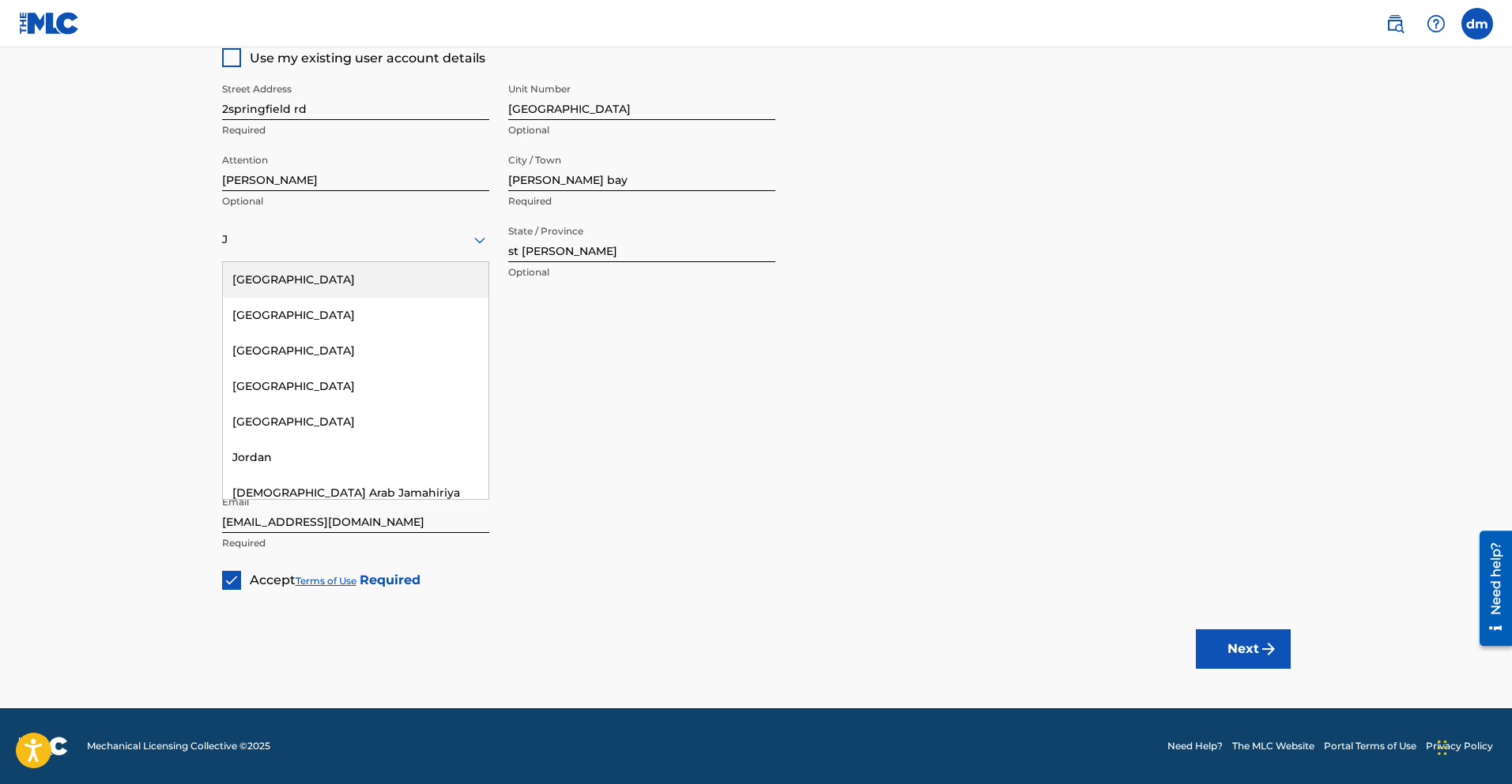
type input "[GEOGRAPHIC_DATA]"
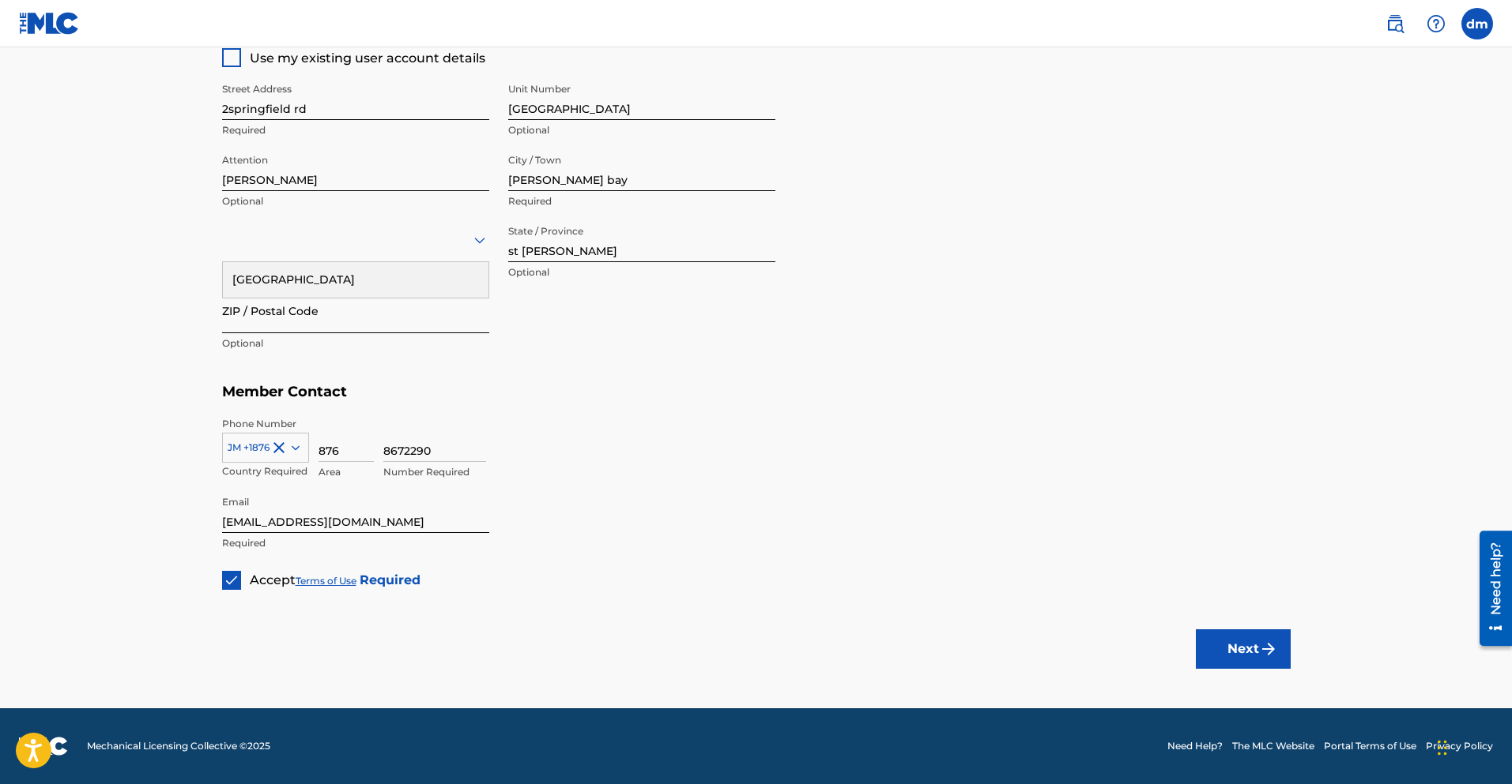
click at [279, 316] on input "ZIP / Postal Code" at bounding box center [355, 310] width 267 height 45
type input "JMBTS08"
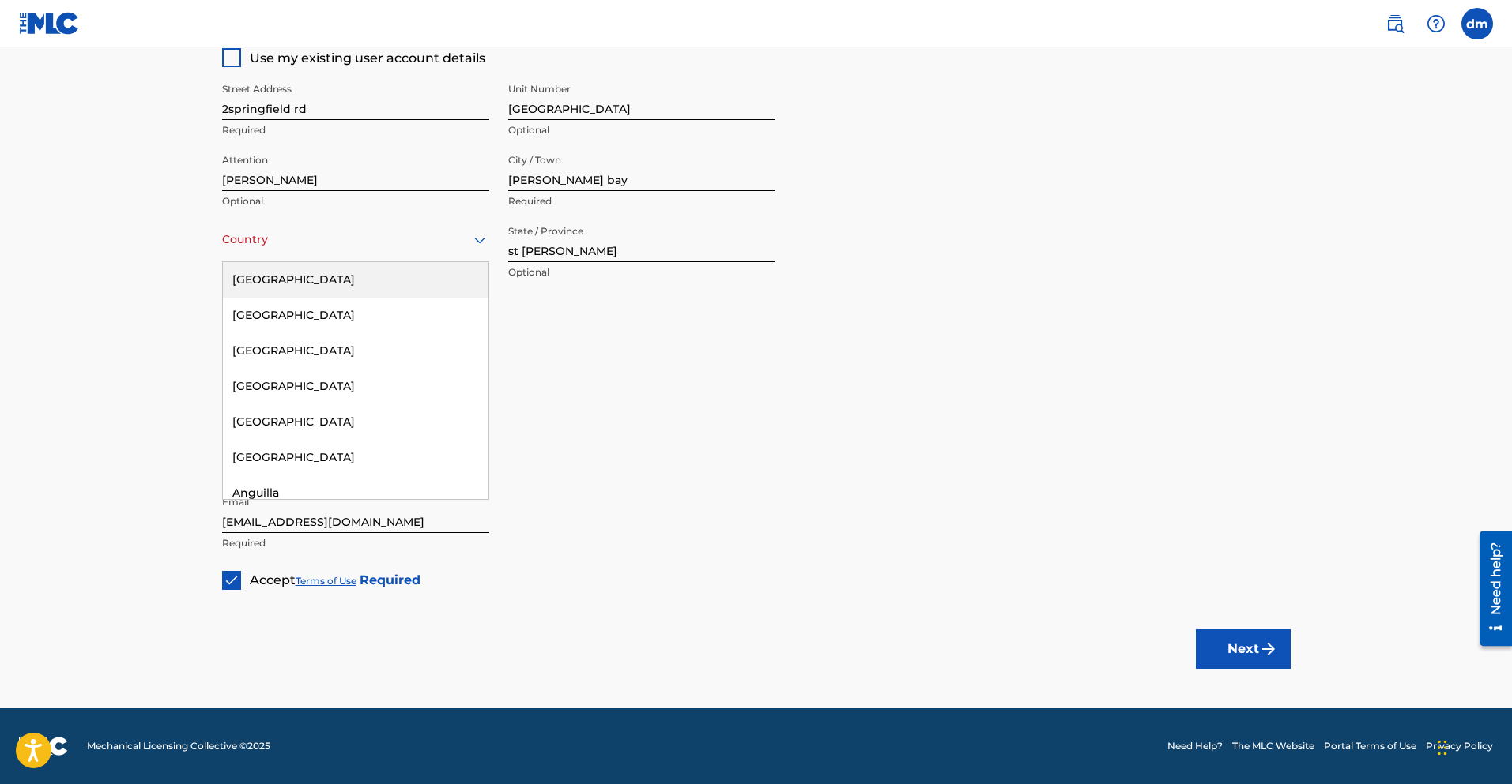
click at [272, 235] on div at bounding box center [355, 239] width 267 height 20
type input "J"
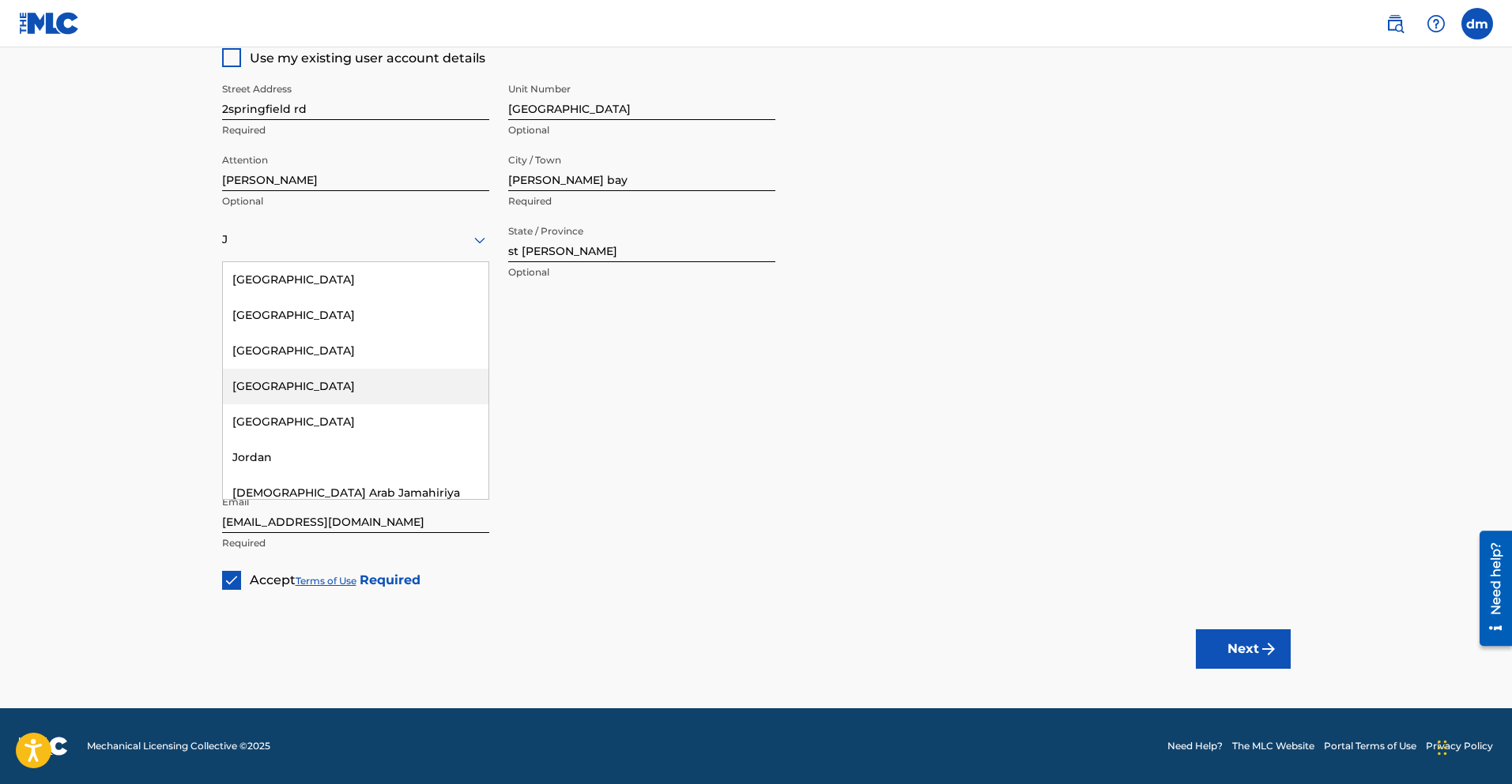
click at [263, 384] on div "[GEOGRAPHIC_DATA]" at bounding box center [356, 387] width 266 height 35
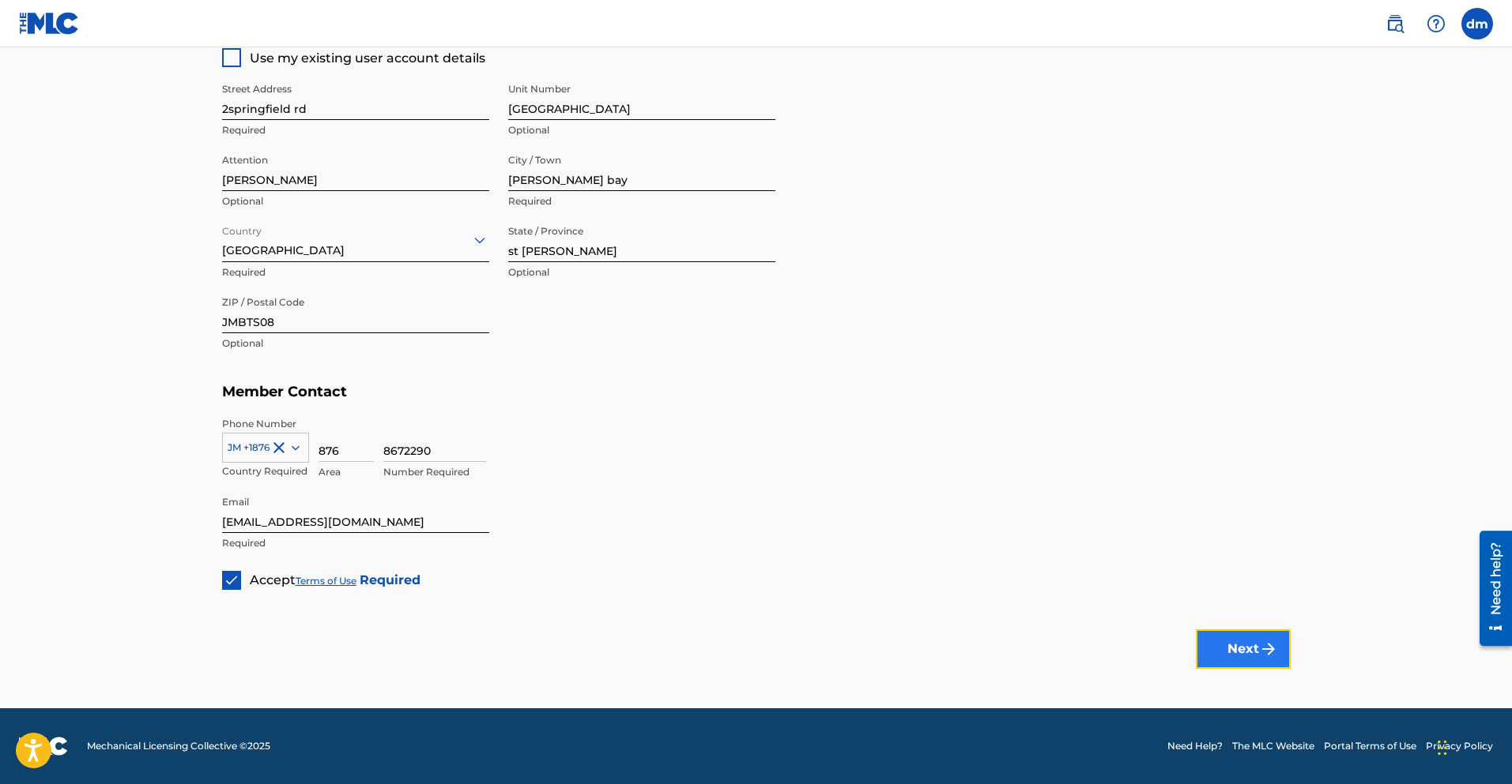
click at [1240, 660] on button "Next" at bounding box center [1242, 649] width 95 height 39
